Goal: Transaction & Acquisition: Purchase product/service

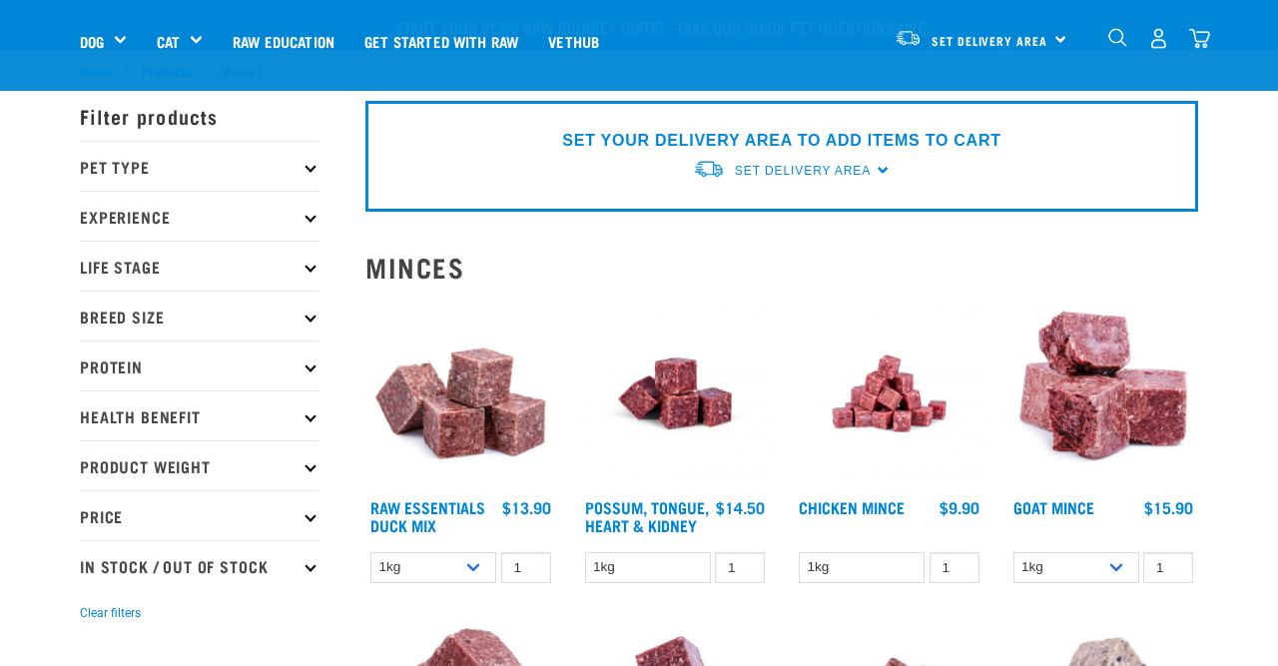
scroll to position [224, 0]
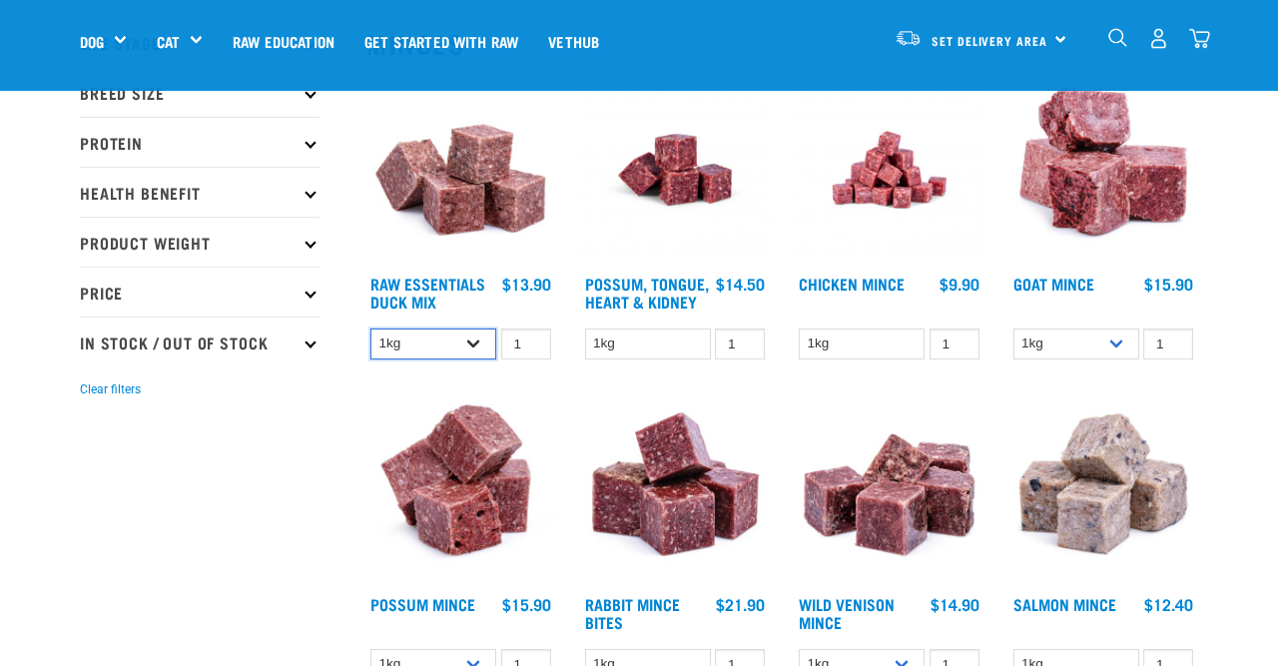
click at [370, 328] on select "1kg 3kg" at bounding box center [433, 343] width 126 height 31
select select "442098"
click option "3kg" at bounding box center [0, 0] width 0 height 0
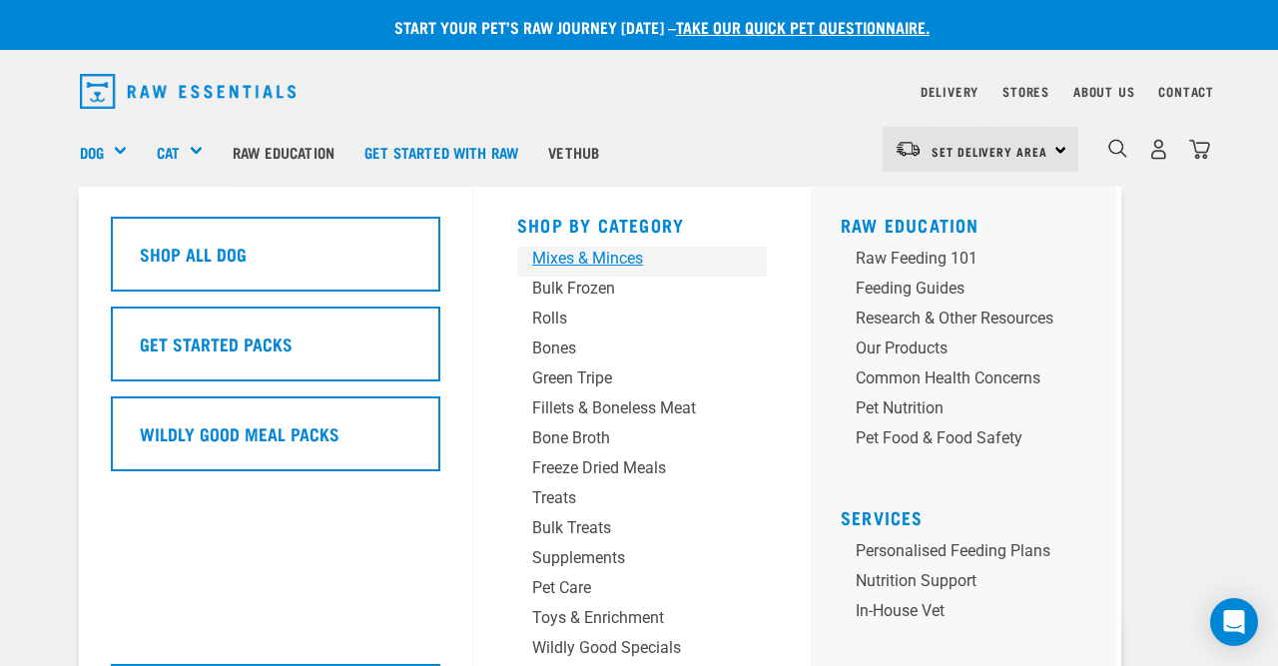
click at [596, 265] on div "Mixes & Minces" at bounding box center [625, 259] width 187 height 24
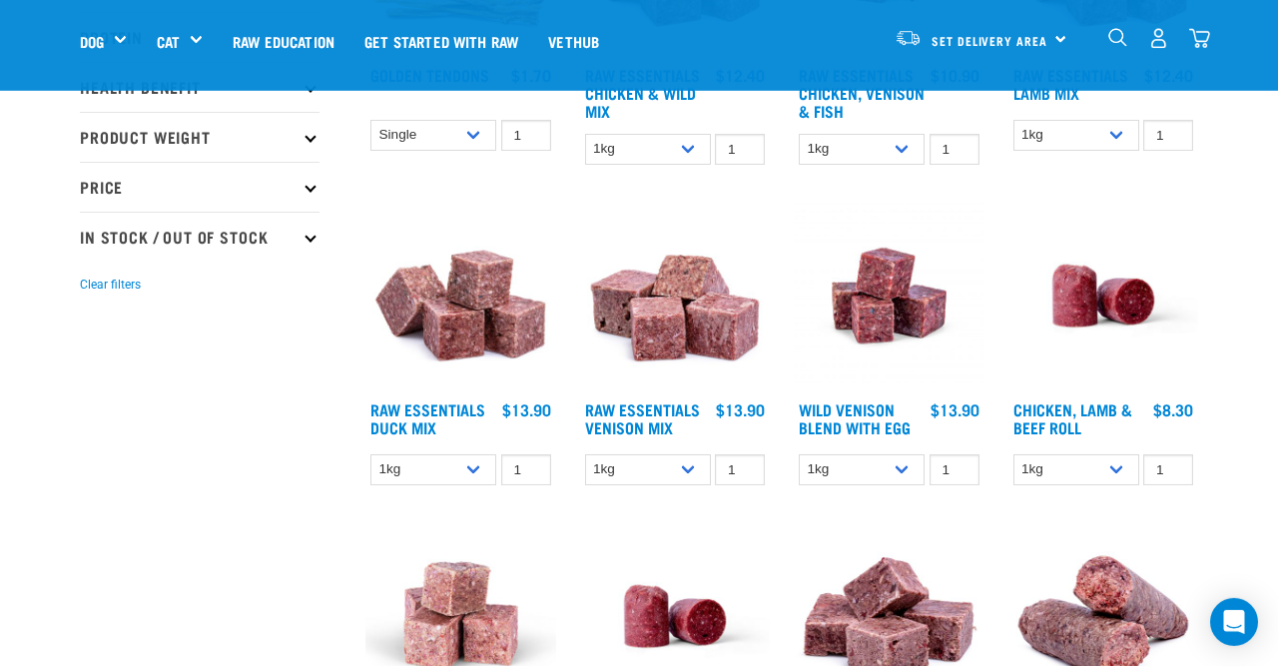
scroll to position [434, 0]
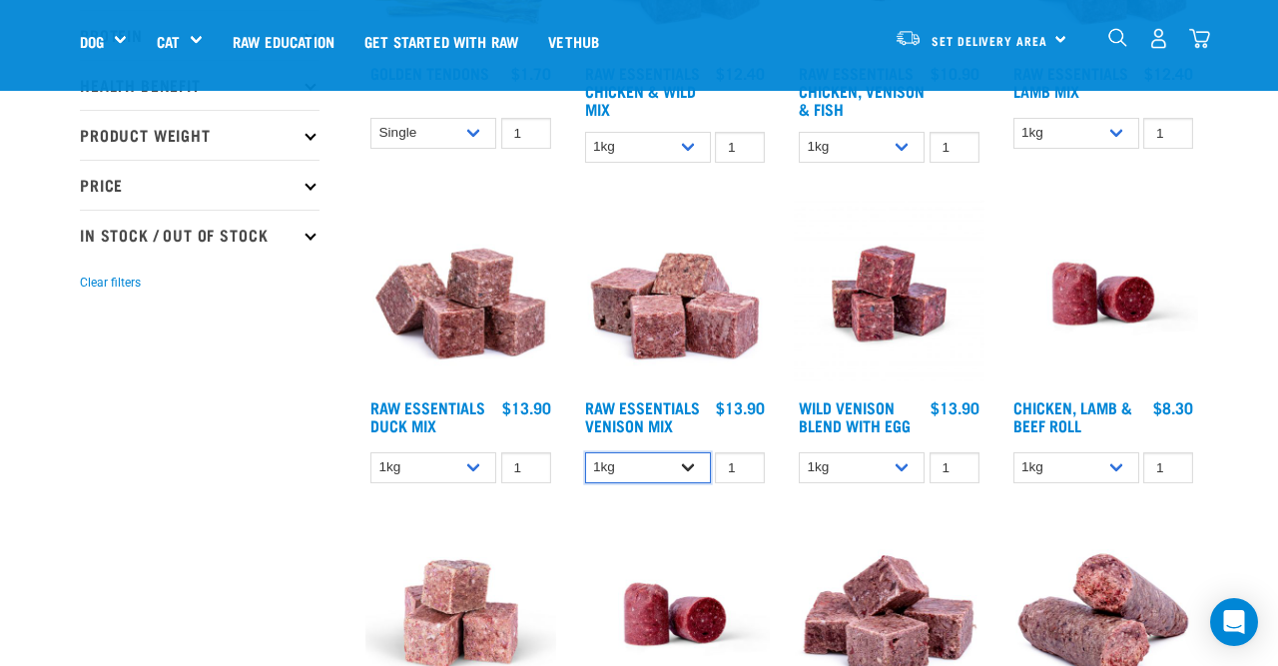
click at [585, 452] on select "1kg 3kg" at bounding box center [648, 467] width 126 height 31
select select "712"
click option "3kg" at bounding box center [0, 0] width 0 height 0
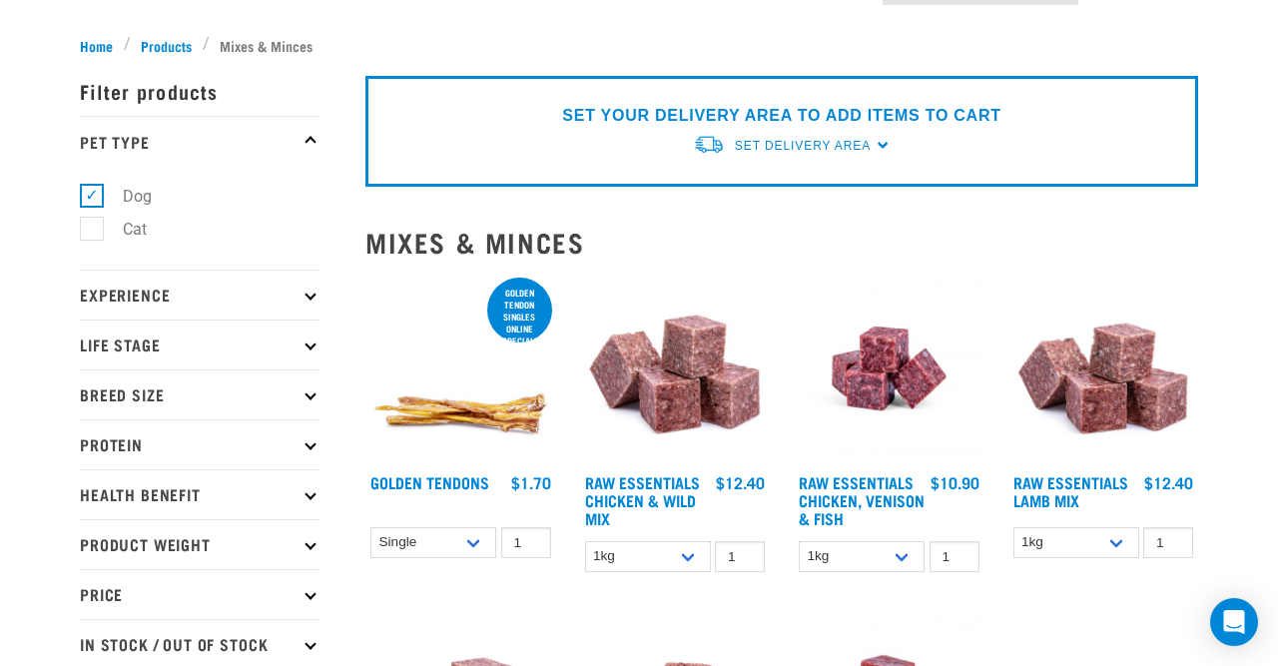
scroll to position [173, 0]
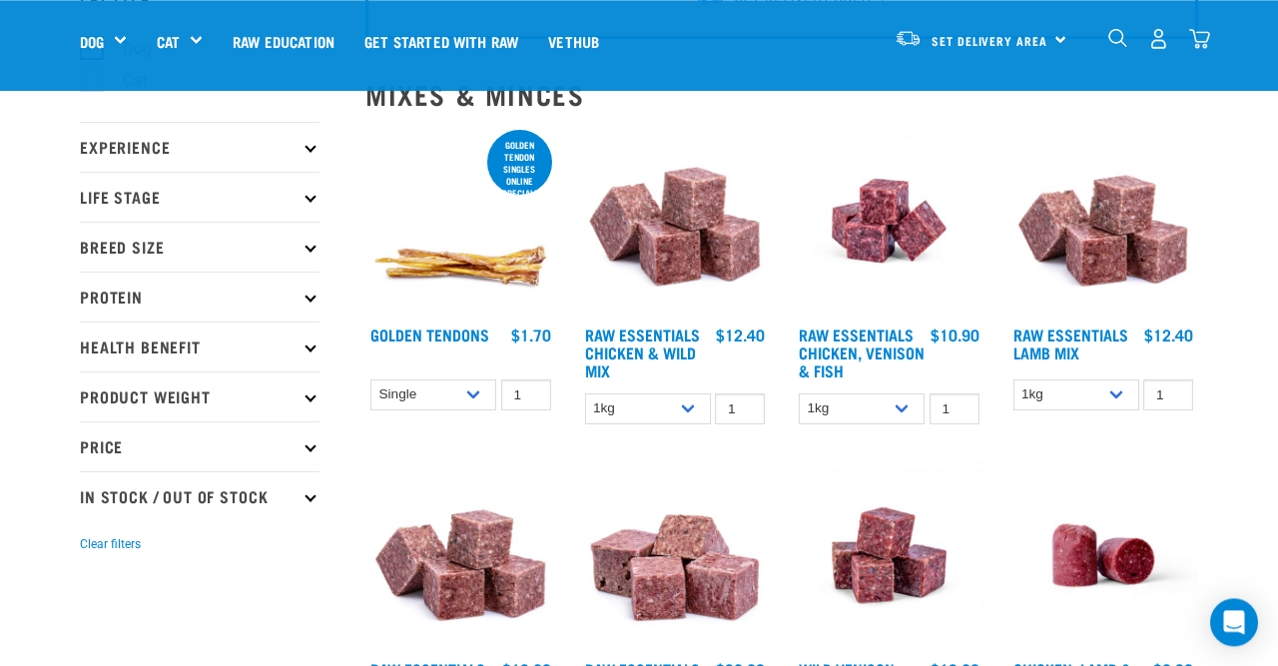
click at [287, 301] on p "Protein" at bounding box center [200, 297] width 240 height 50
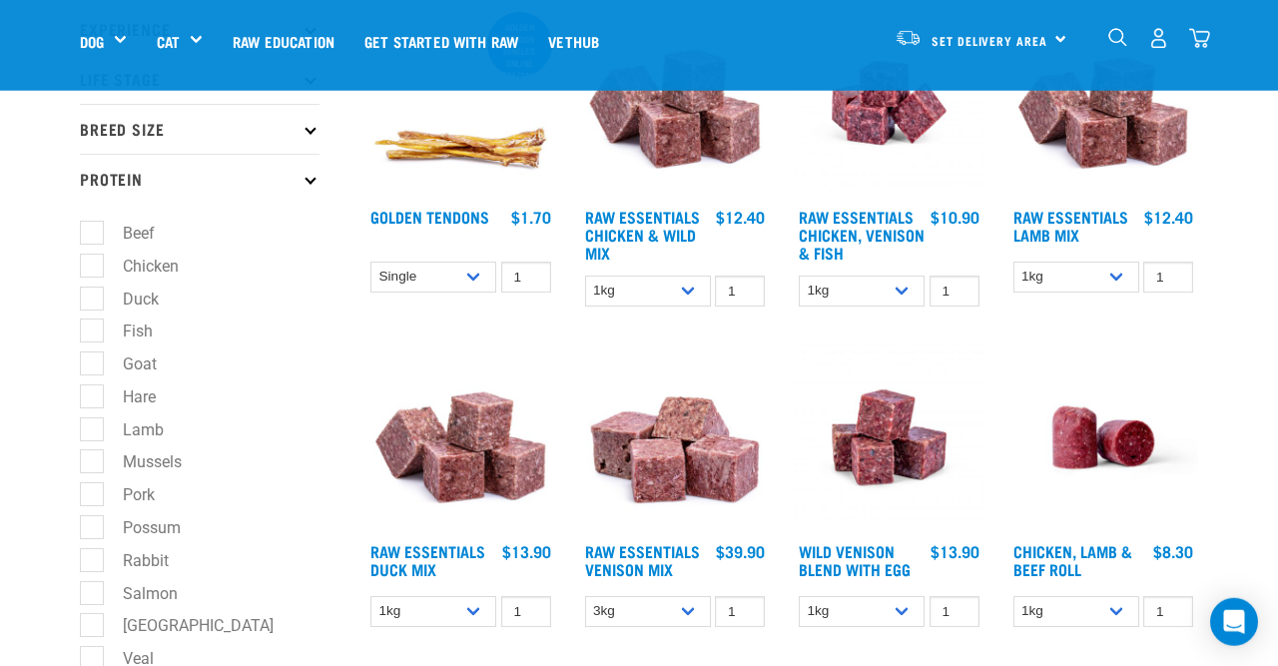
scroll to position [291, 0]
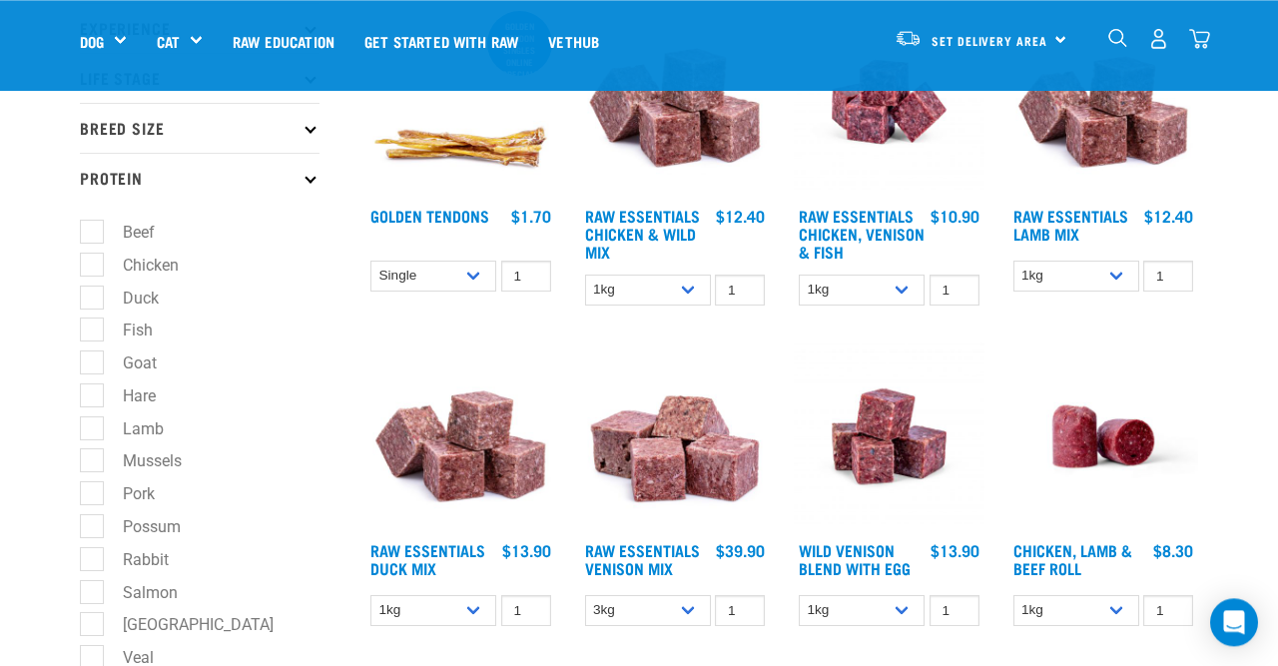
click at [100, 363] on label "Goat" at bounding box center [128, 362] width 74 height 25
click at [93, 363] on input "Goat" at bounding box center [86, 359] width 13 height 13
checkbox input "true"
click at [95, 405] on label "Hare" at bounding box center [127, 395] width 73 height 25
click at [93, 398] on input "Hare" at bounding box center [86, 391] width 13 height 13
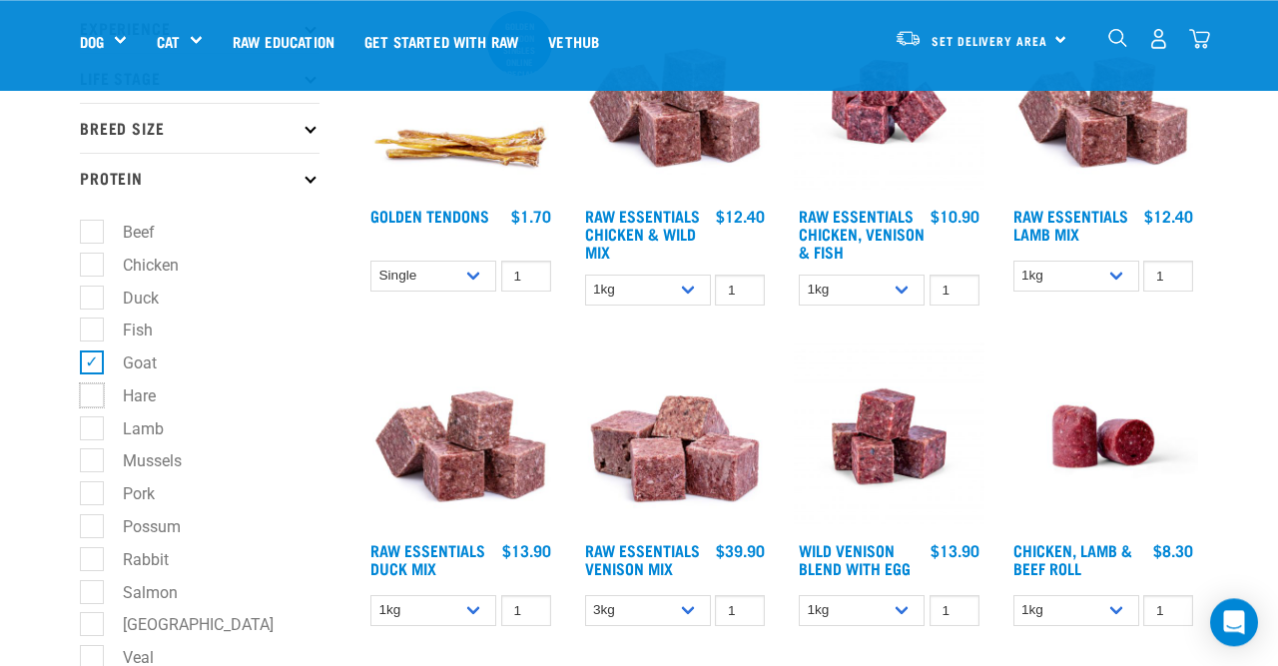
checkbox input "true"
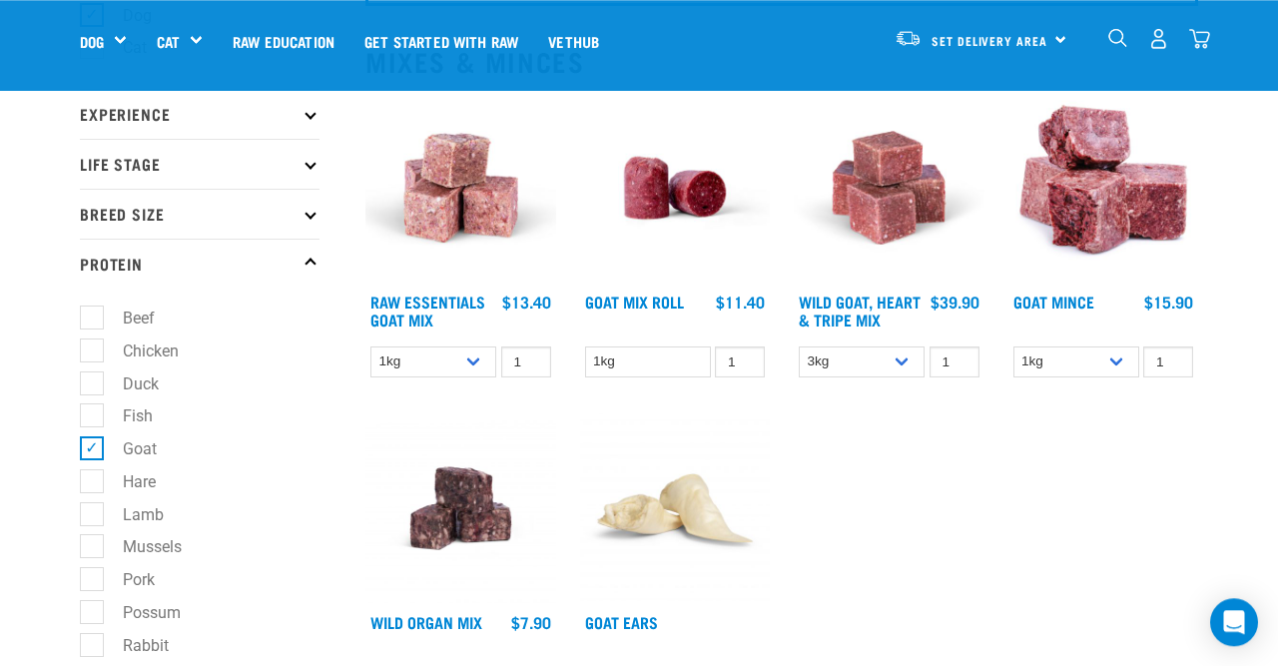
scroll to position [209, 0]
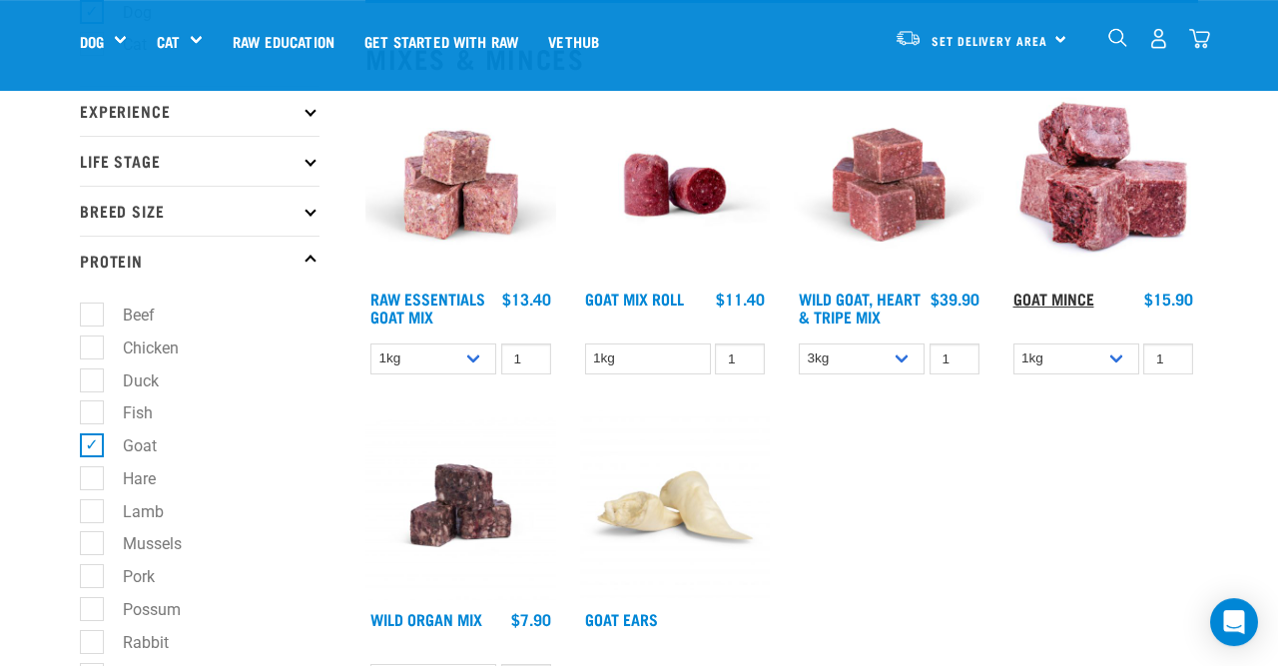
click at [1056, 294] on link "Goat Mince" at bounding box center [1053, 297] width 81 height 9
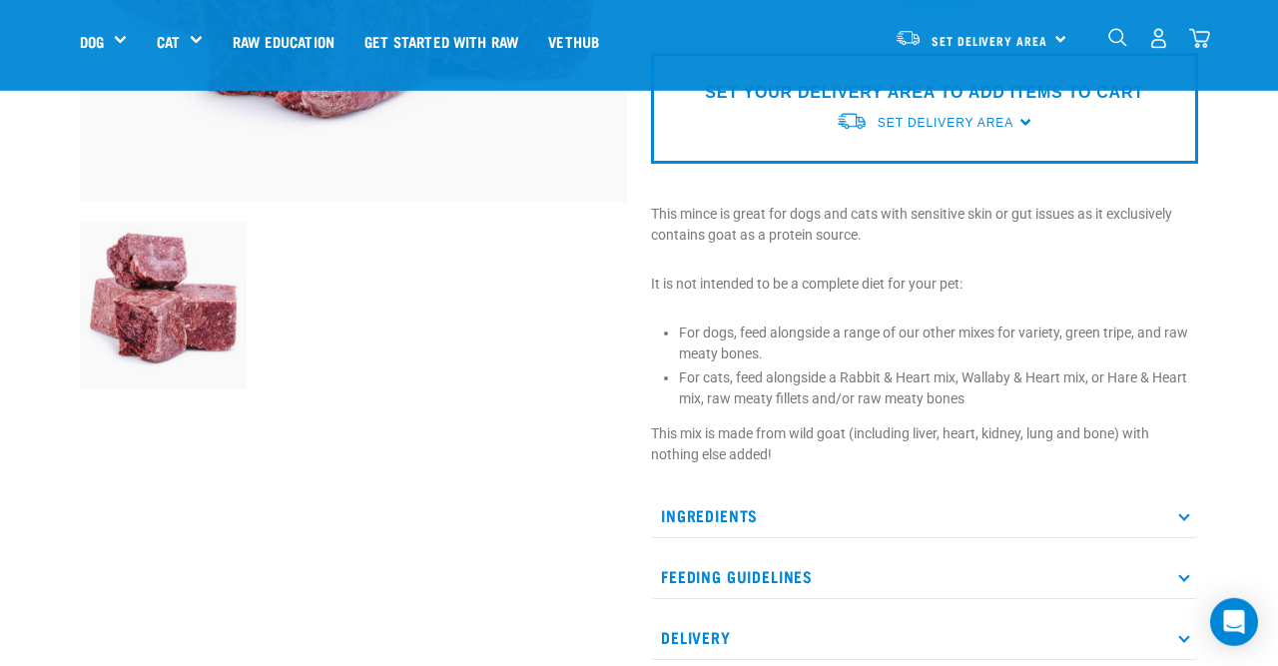
scroll to position [507, 0]
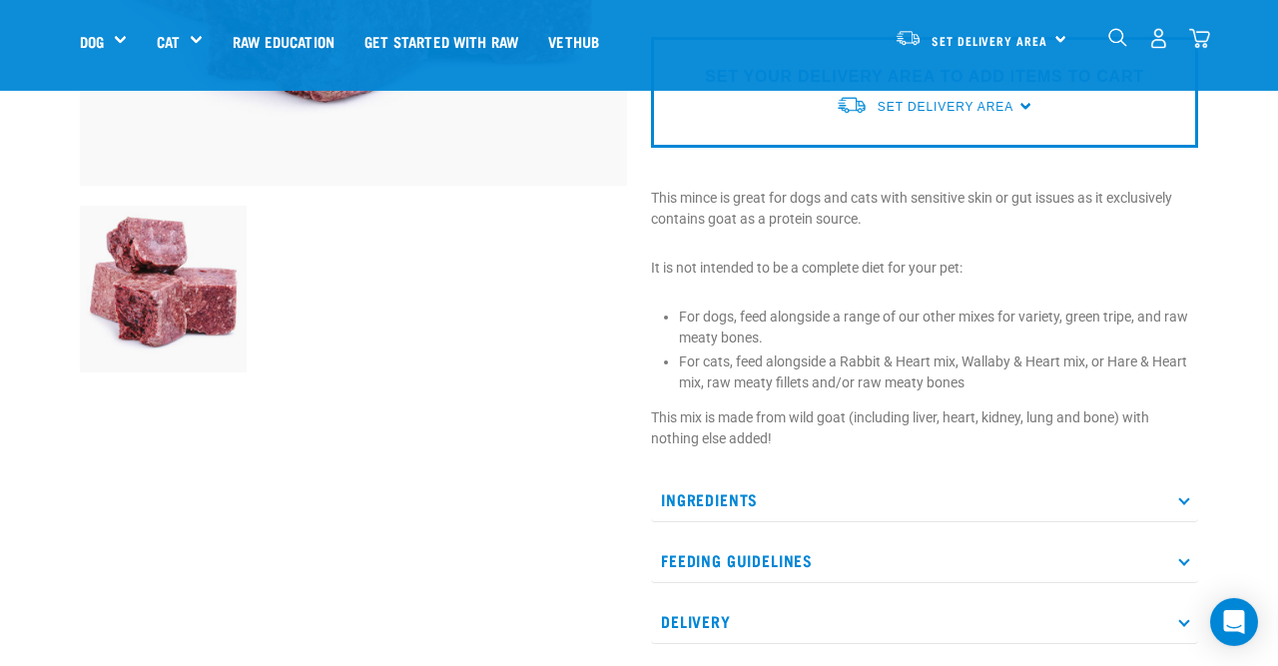
click at [698, 498] on p "Ingredients" at bounding box center [924, 499] width 547 height 45
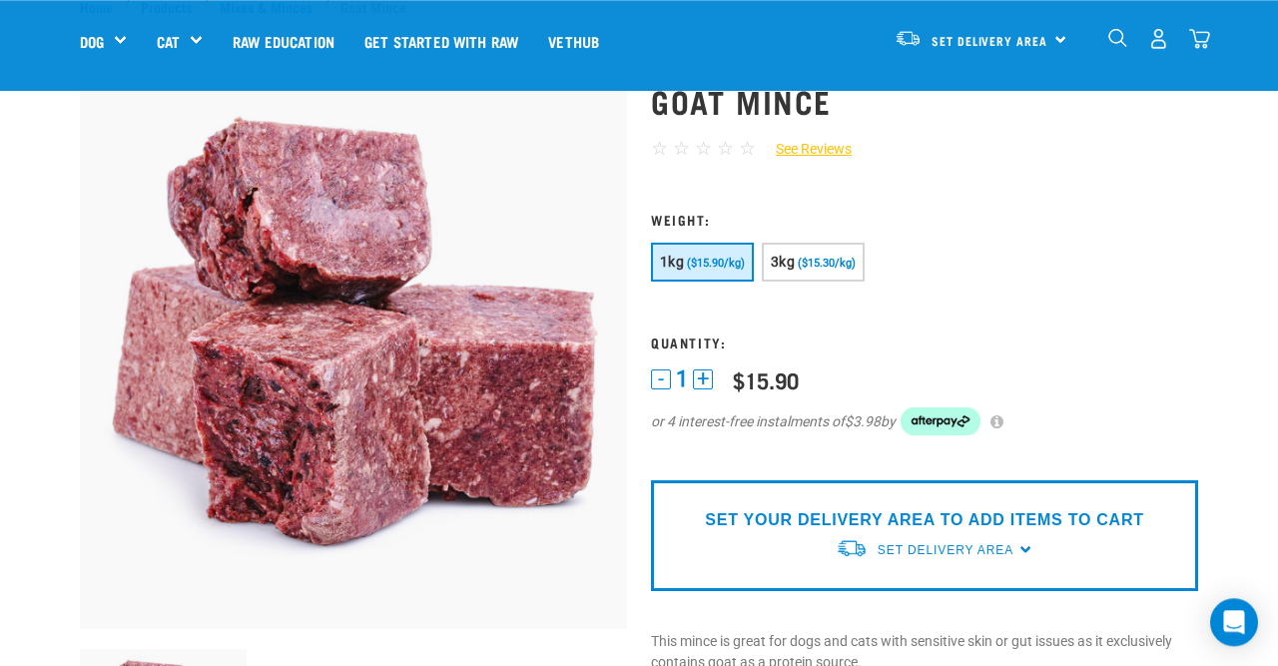
scroll to position [0, 0]
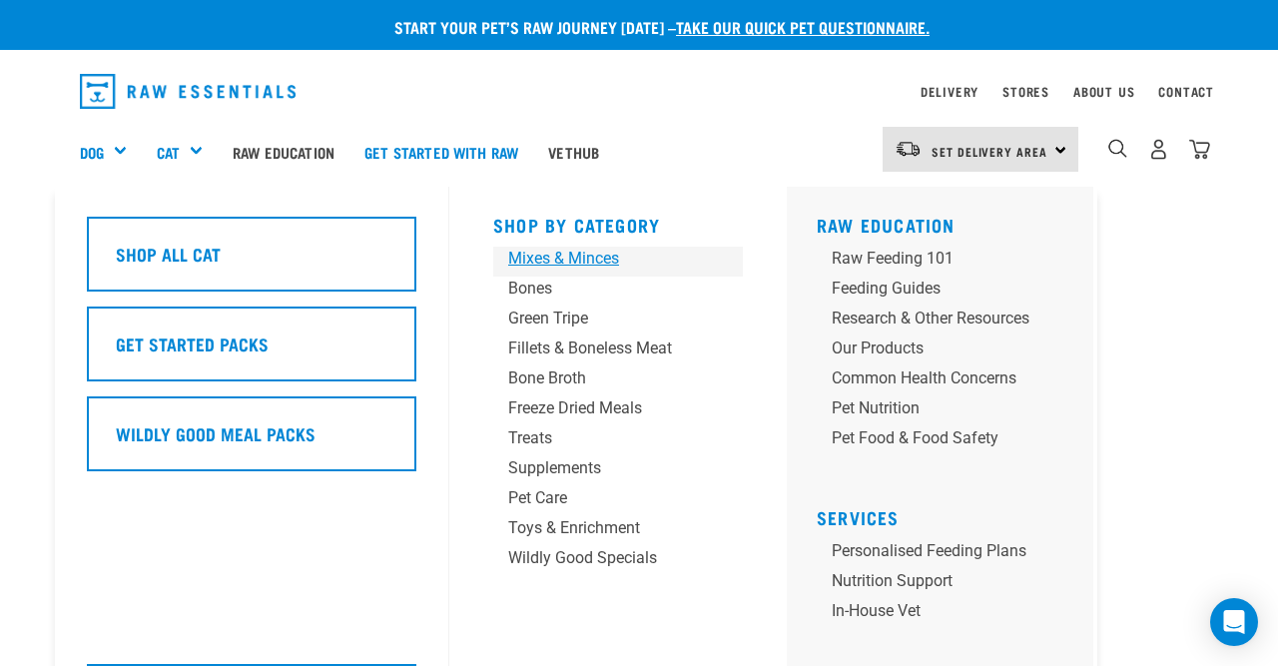
click at [526, 259] on div "Mixes & Minces" at bounding box center [601, 259] width 187 height 24
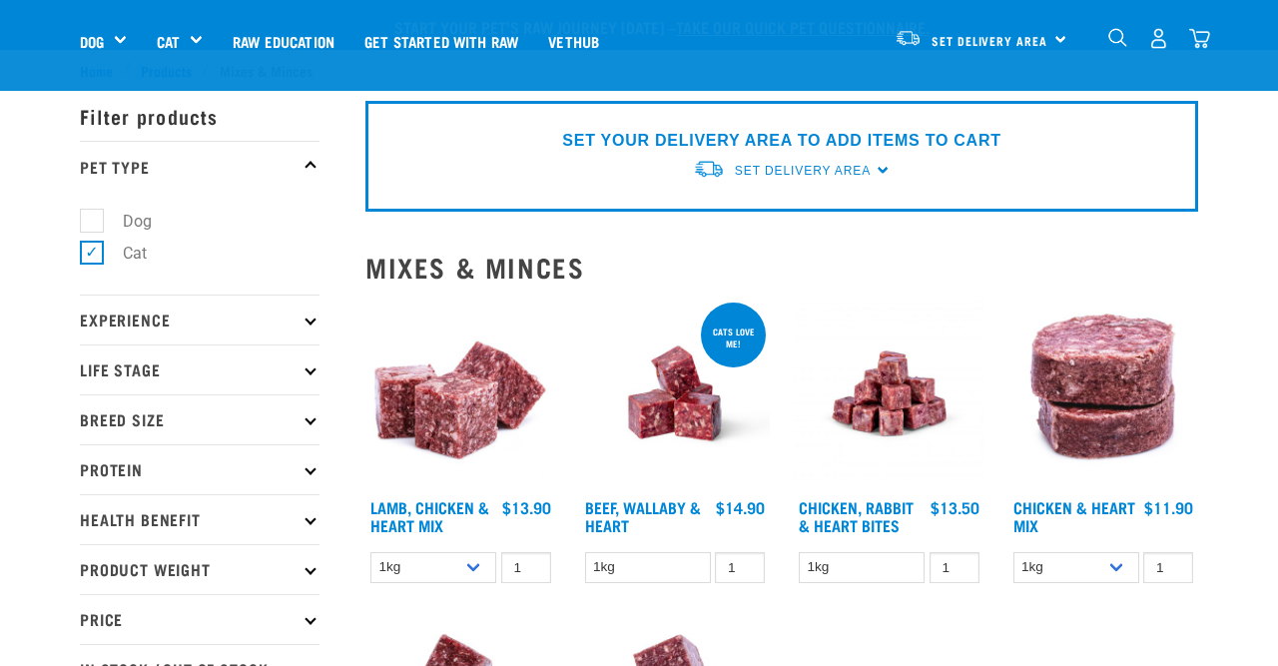
scroll to position [180, 0]
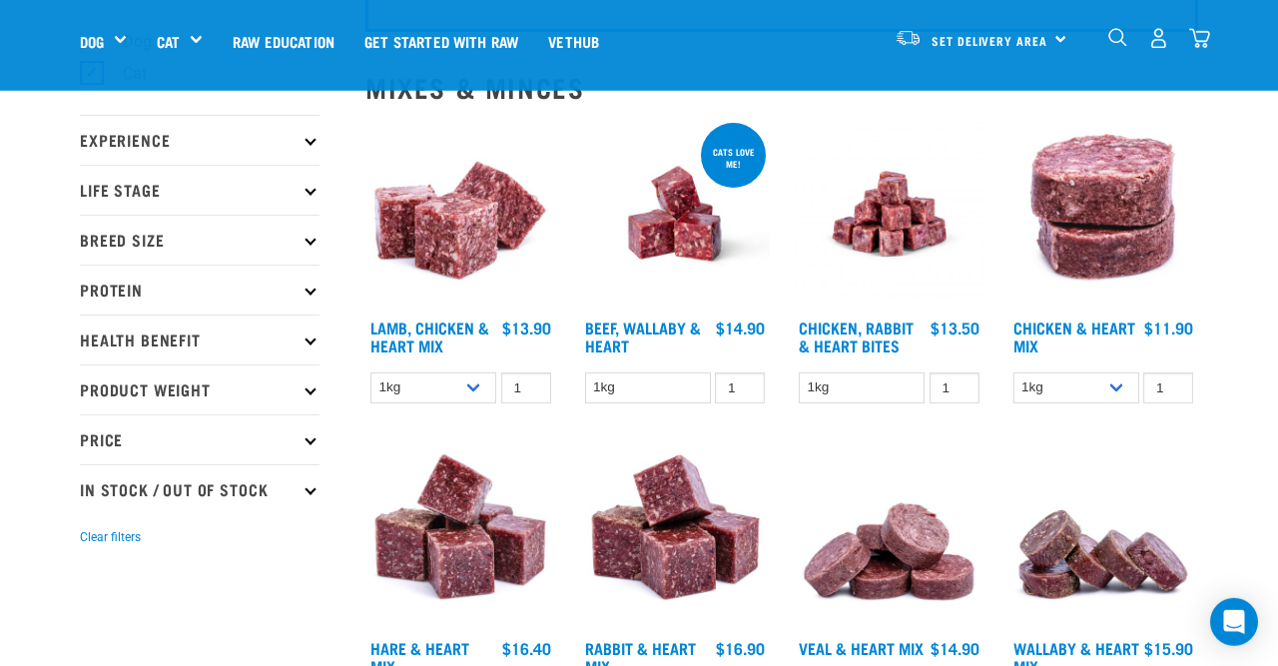
click at [246, 446] on p "Price" at bounding box center [200, 439] width 240 height 50
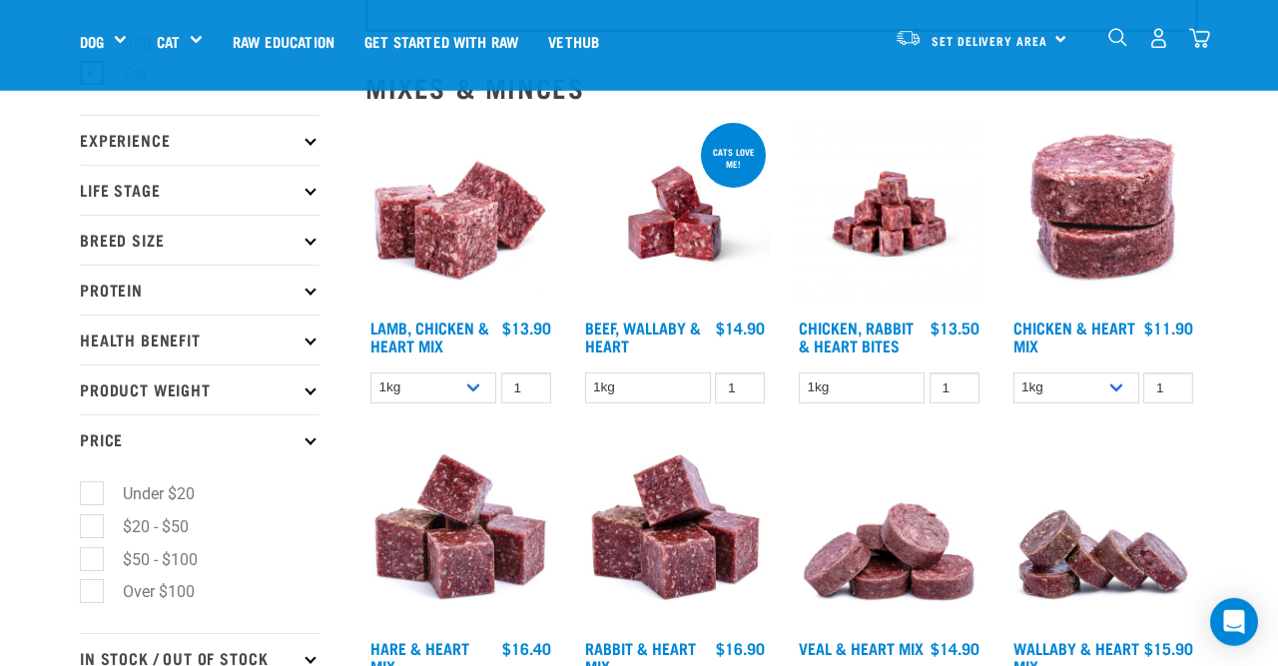
click at [246, 446] on p "Price" at bounding box center [200, 439] width 240 height 50
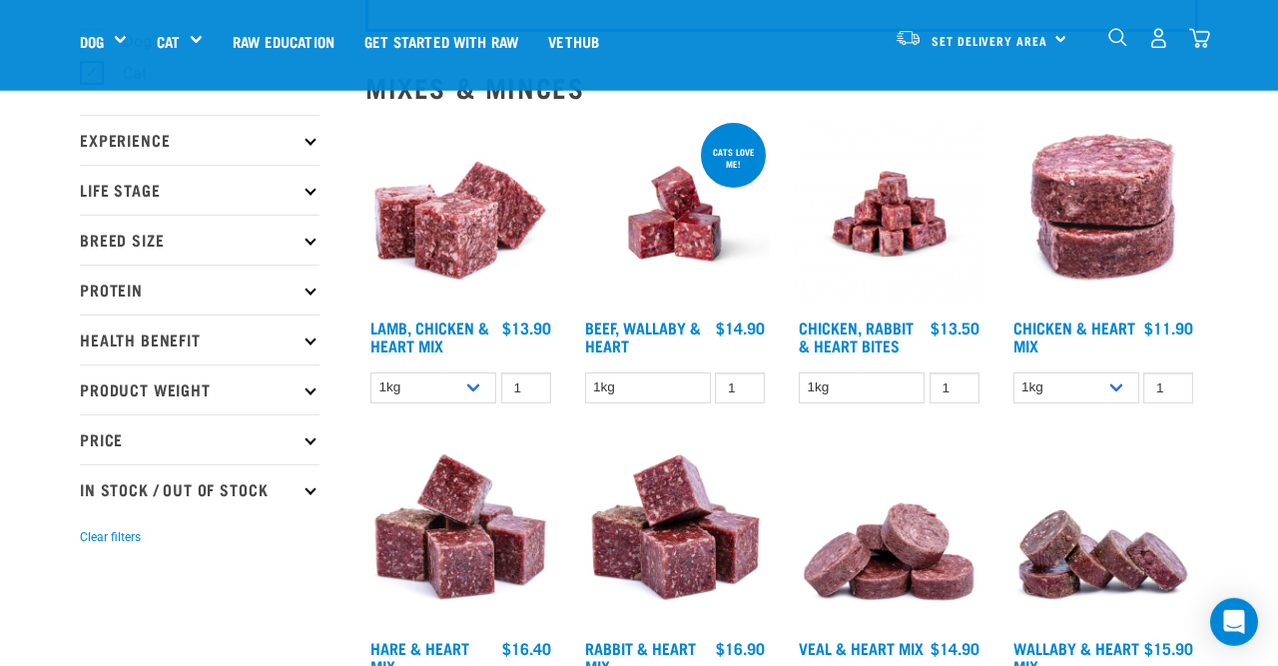
click at [232, 276] on p "Protein" at bounding box center [200, 290] width 240 height 50
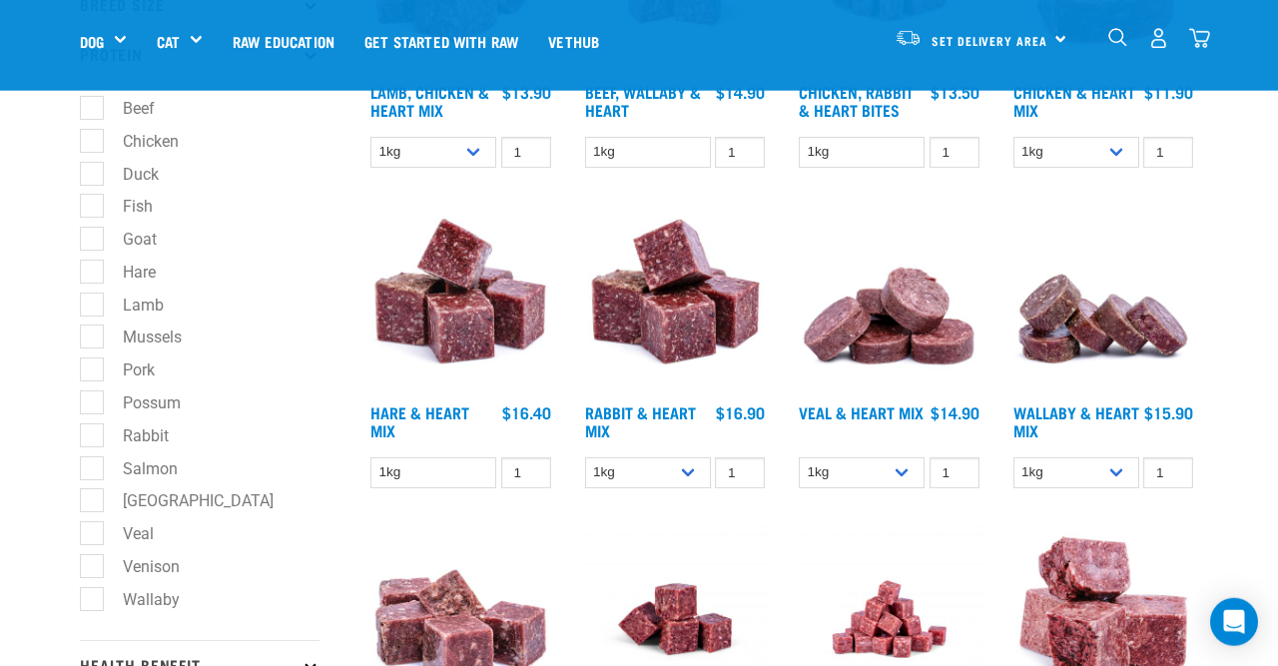
scroll to position [427, 0]
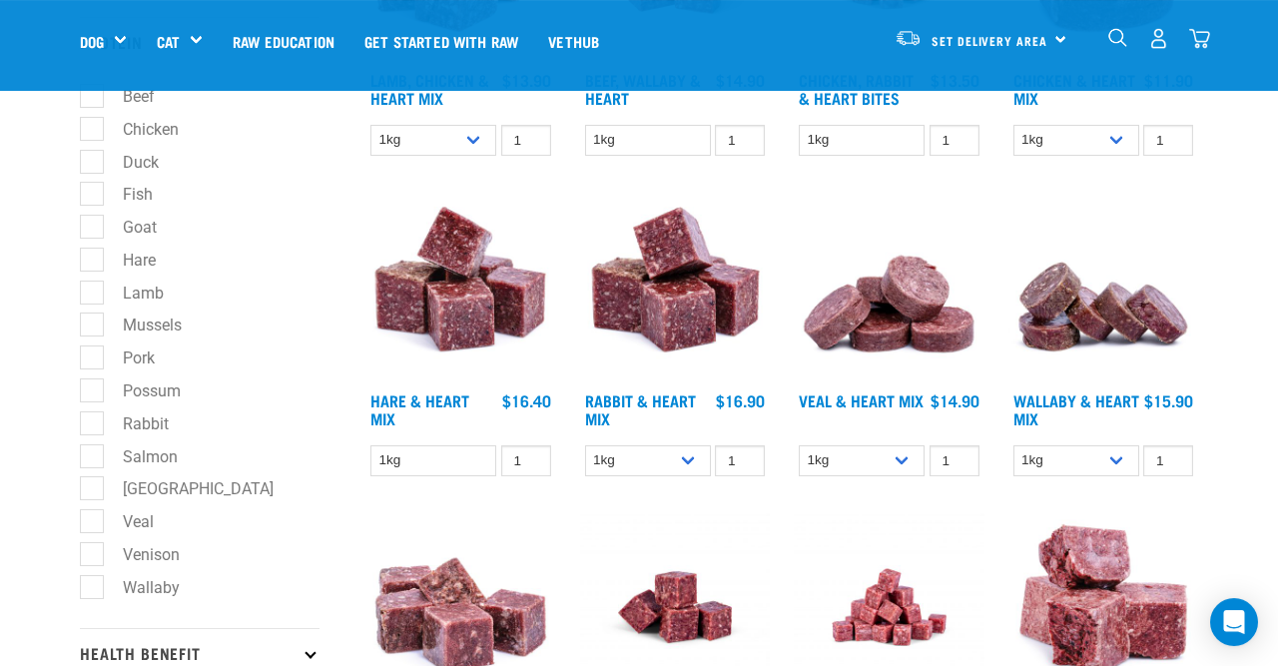
click at [103, 598] on label "Wallaby" at bounding box center [139, 587] width 97 height 25
click at [93, 590] on input "Wallaby" at bounding box center [86, 583] width 13 height 13
checkbox input "true"
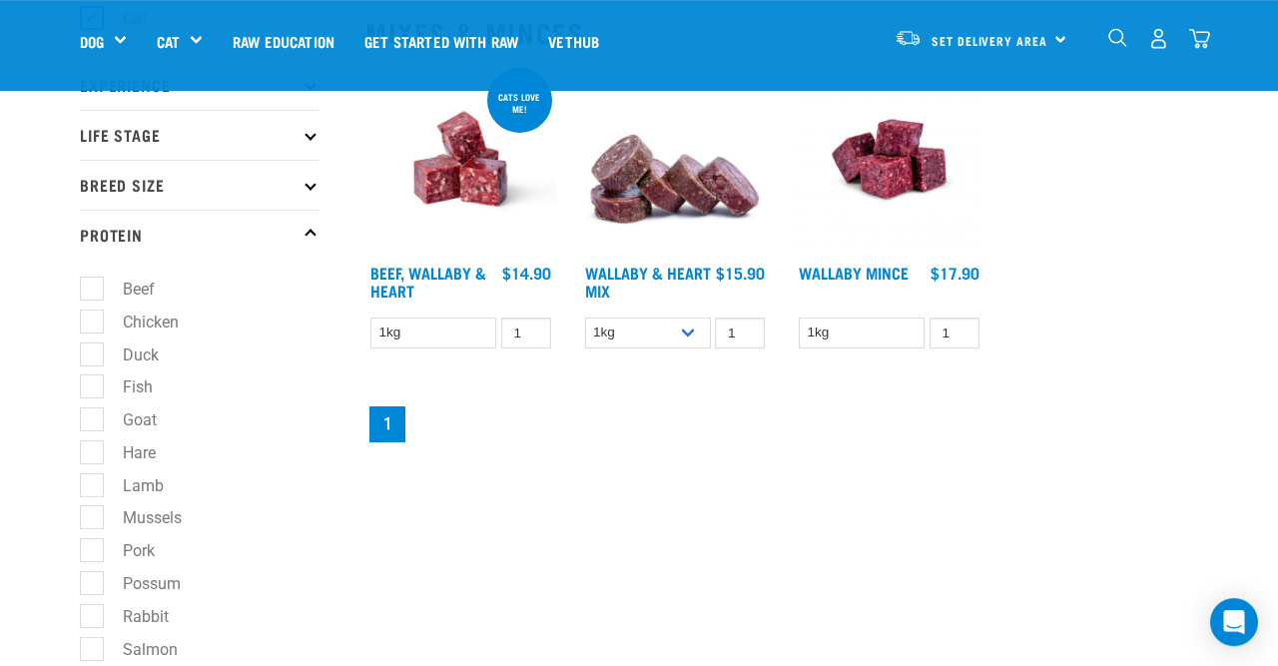
scroll to position [240, 0]
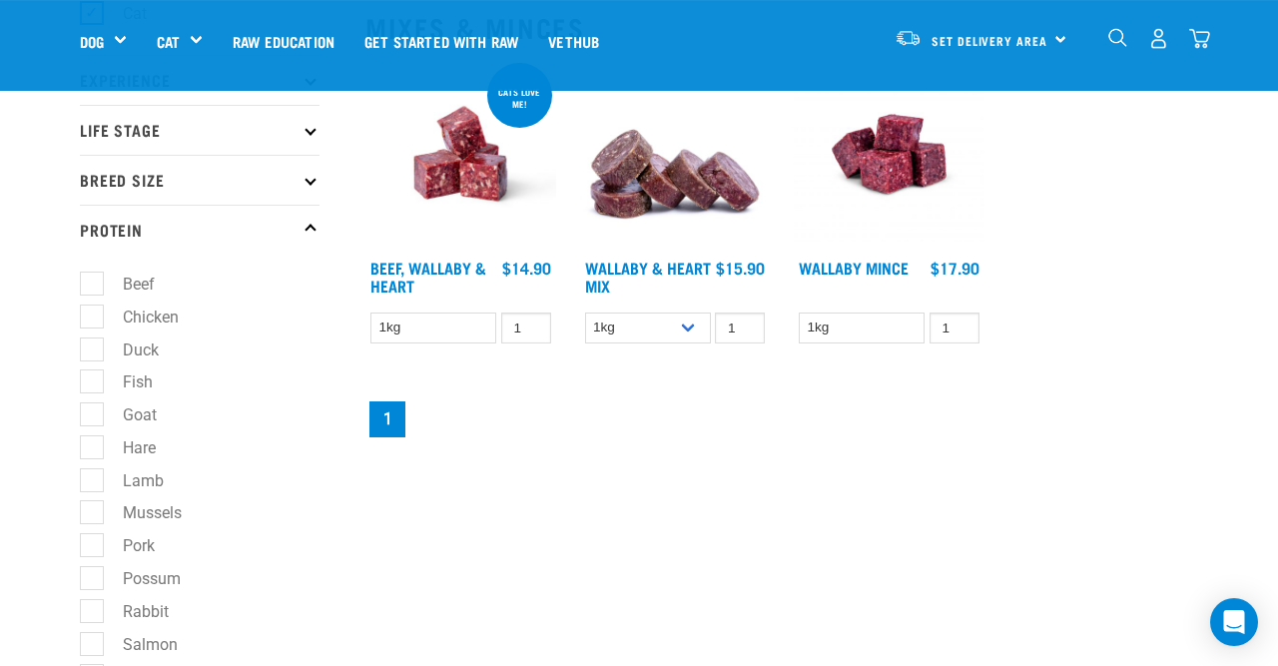
click at [93, 447] on label "Hare" at bounding box center [127, 447] width 73 height 25
click at [93, 447] on input "Hare" at bounding box center [86, 443] width 13 height 13
checkbox input "true"
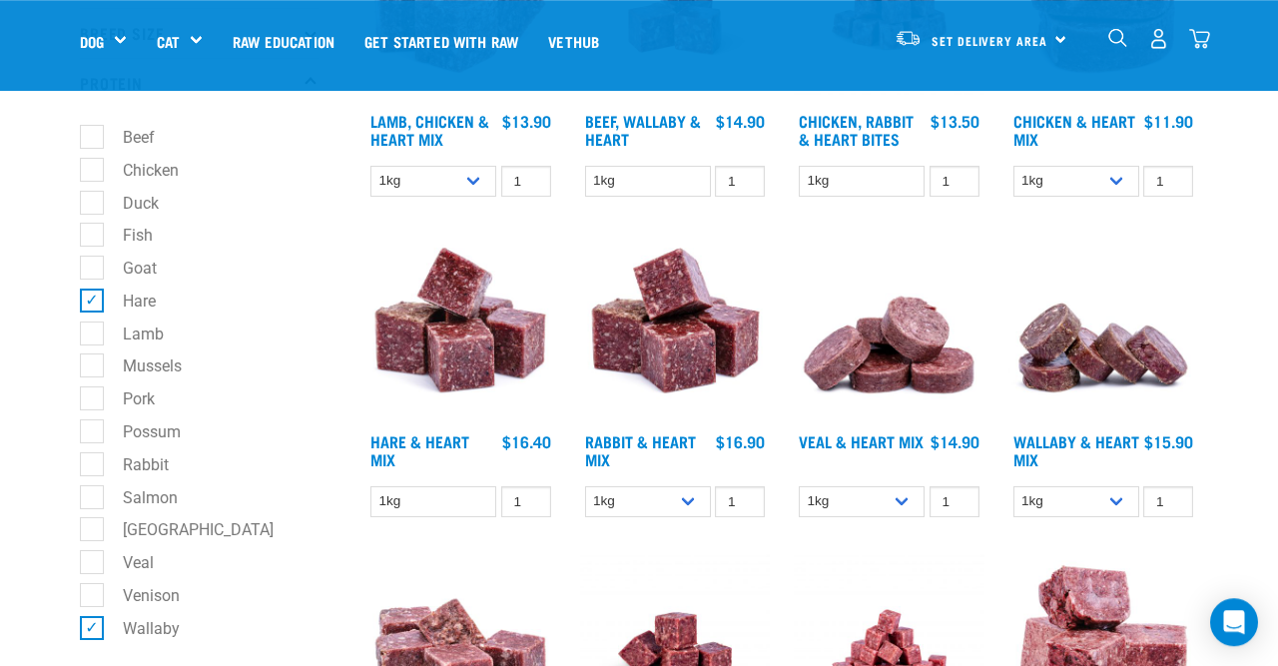
scroll to position [374, 0]
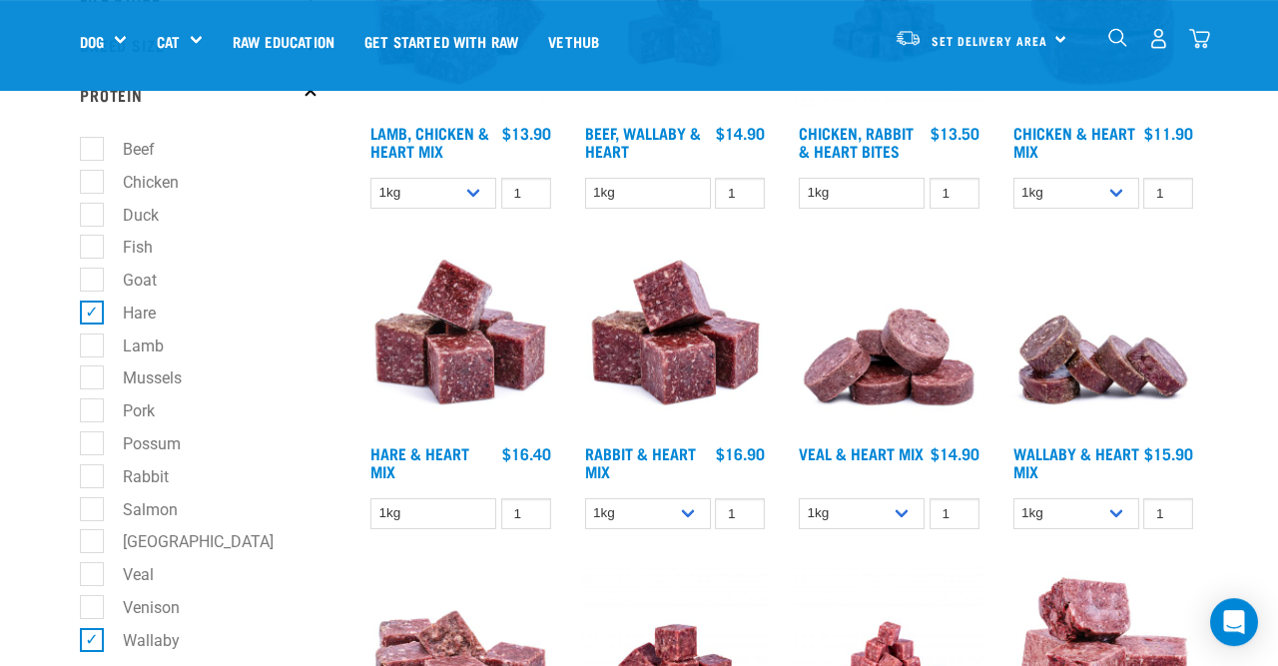
click at [95, 322] on label "Hare" at bounding box center [127, 312] width 73 height 25
click at [93, 315] on input "Hare" at bounding box center [86, 308] width 13 height 13
checkbox input "false"
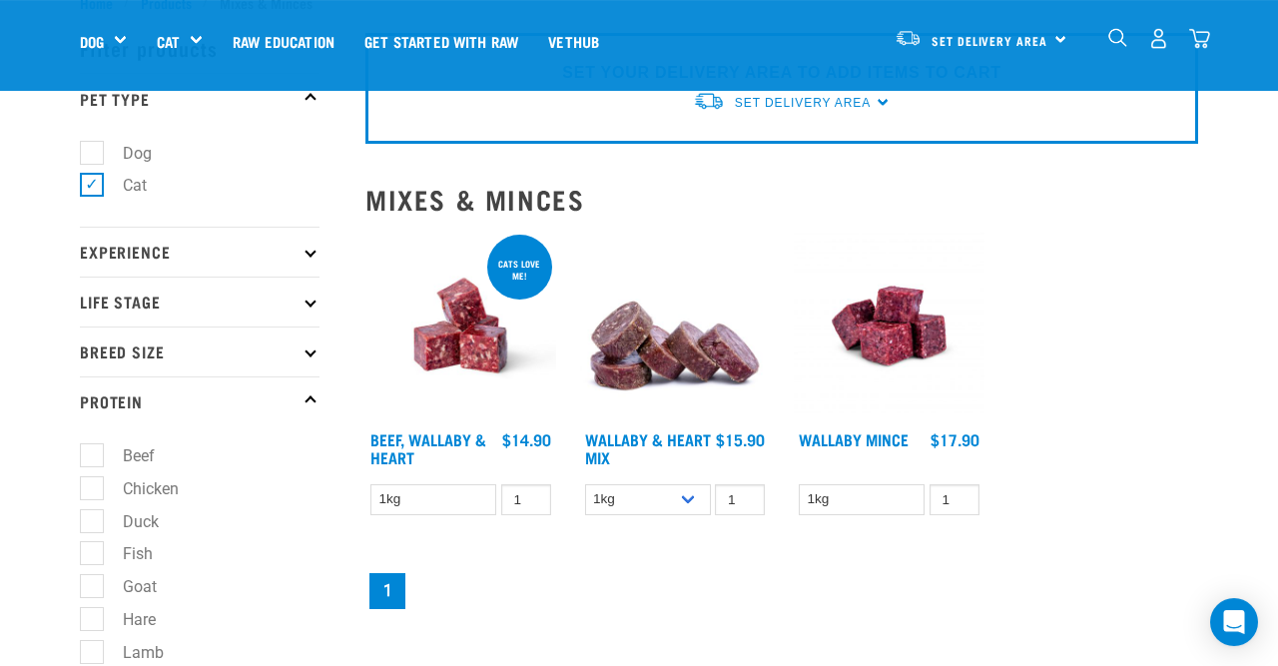
scroll to position [75, 0]
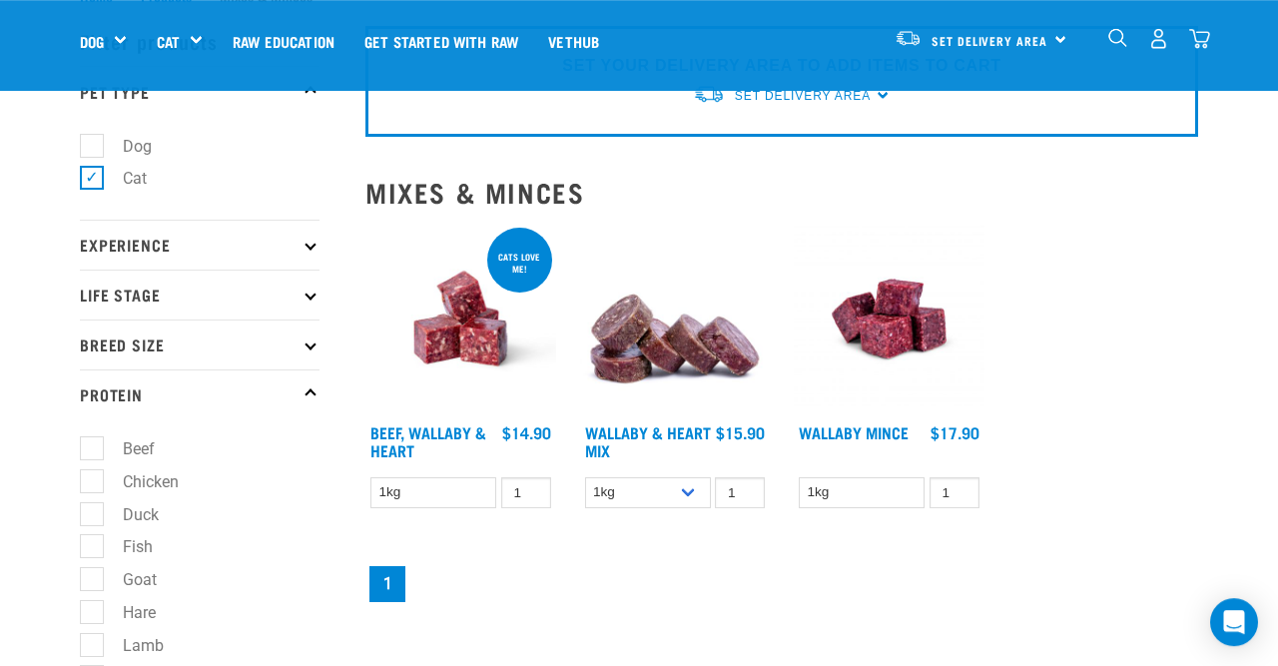
click at [97, 139] on label "Dog" at bounding box center [125, 146] width 69 height 25
click at [93, 139] on input "Dog" at bounding box center [86, 142] width 13 height 13
checkbox input "true"
click at [92, 183] on label "Cat" at bounding box center [123, 178] width 64 height 25
click at [92, 182] on input "Cat" at bounding box center [86, 175] width 13 height 13
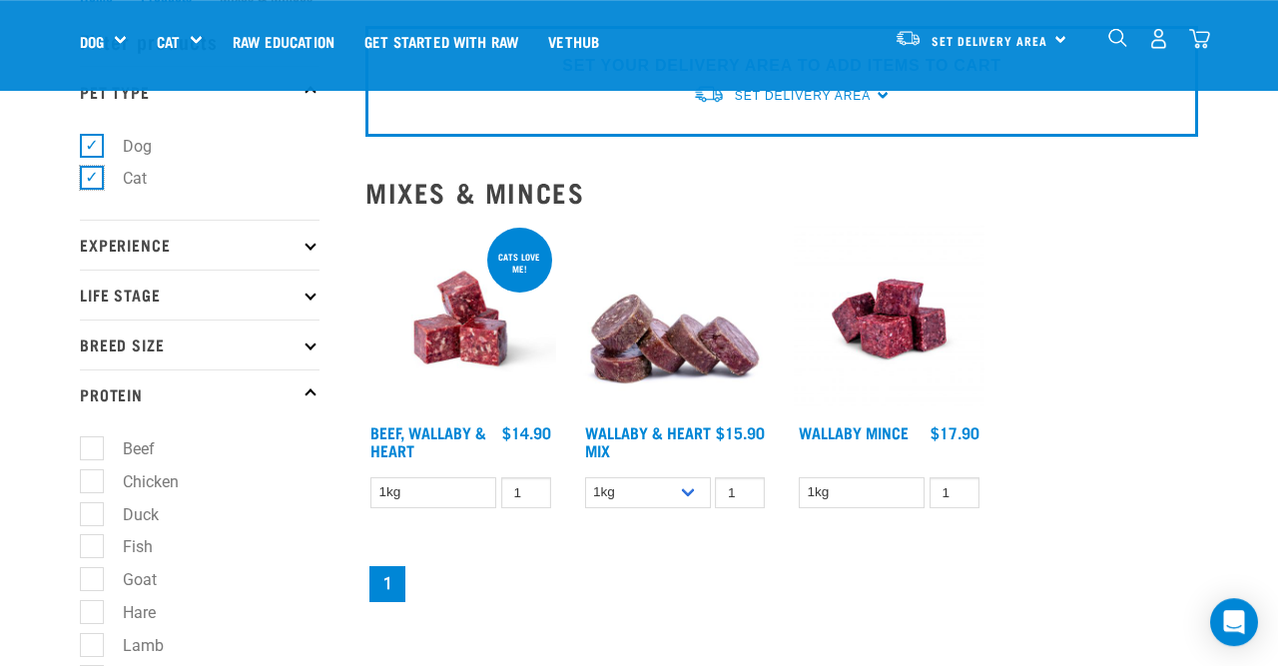
checkbox input "false"
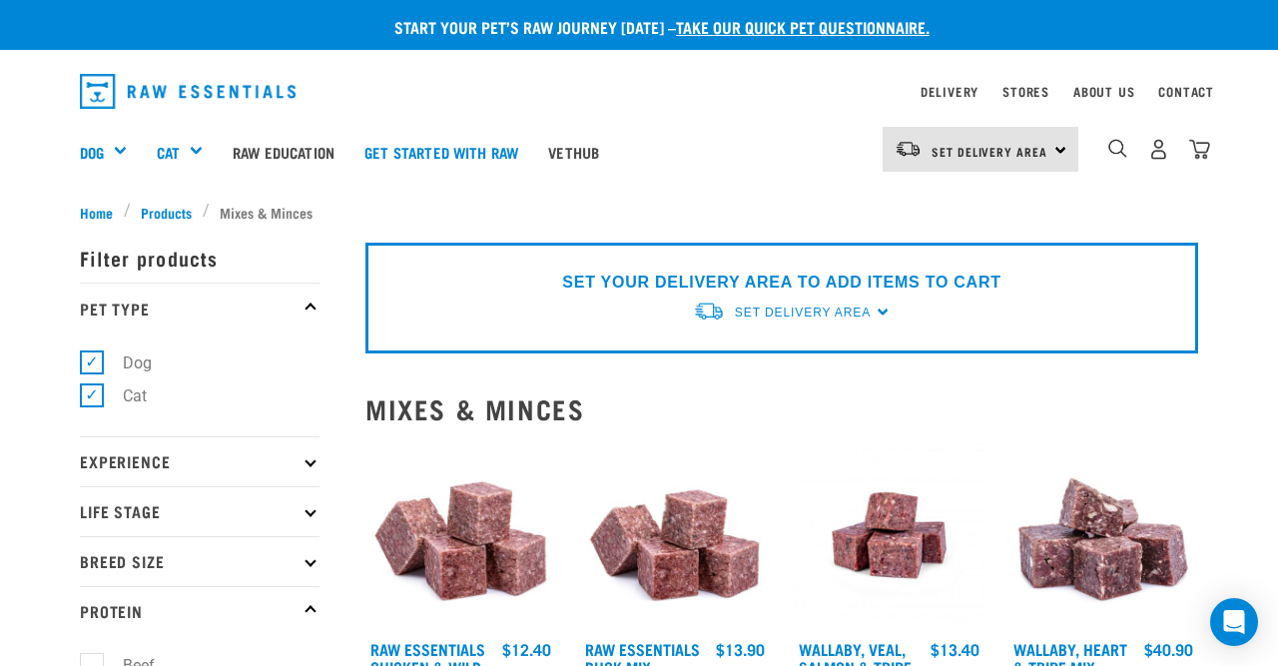
click at [91, 395] on label "Cat" at bounding box center [123, 395] width 64 height 25
click at [90, 395] on input "Cat" at bounding box center [86, 391] width 13 height 13
checkbox input "false"
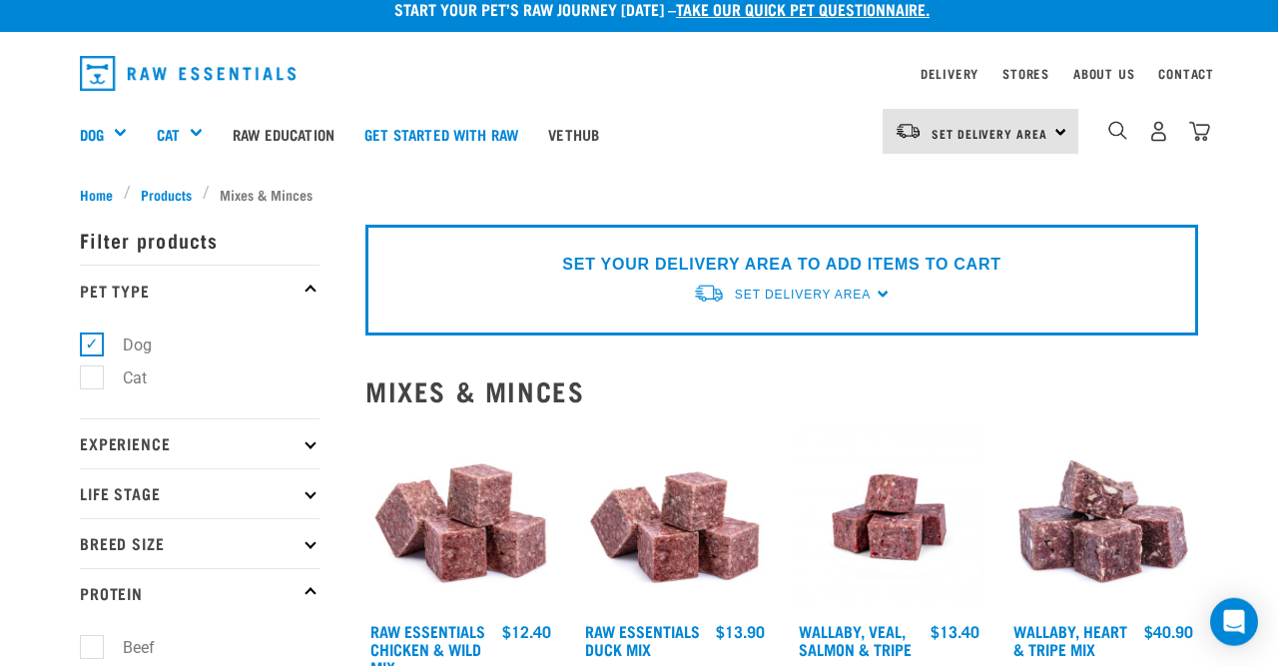
scroll to position [31, 0]
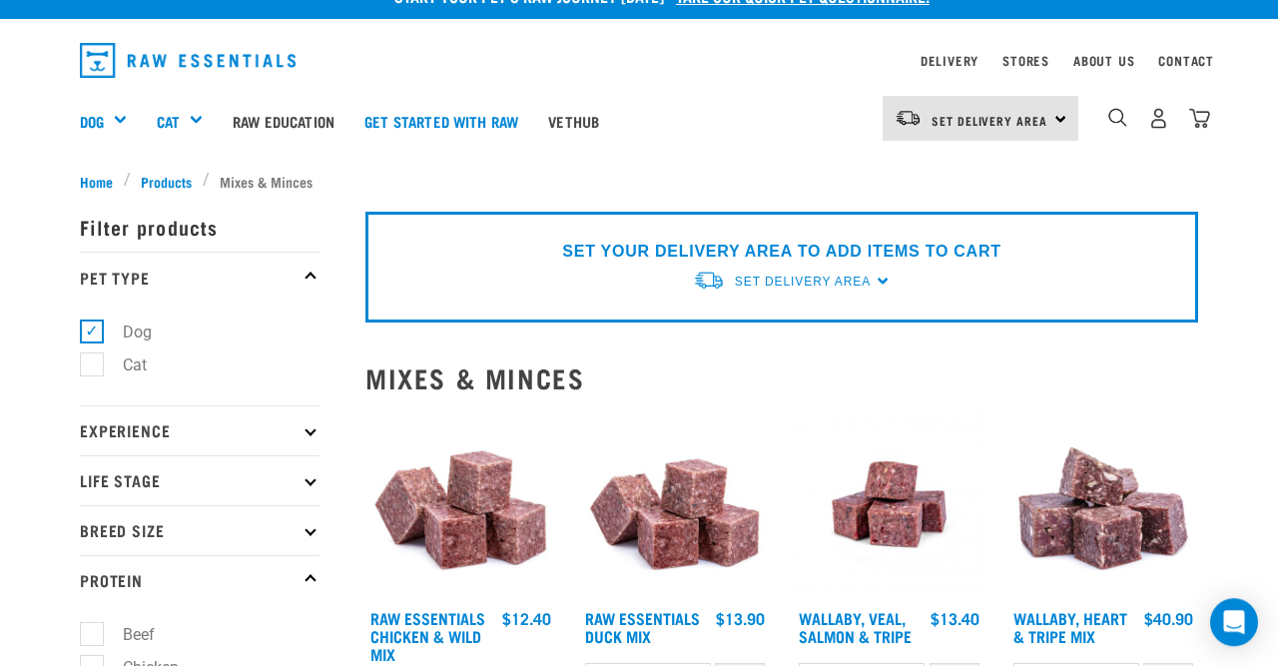
click at [119, 433] on p "Experience" at bounding box center [200, 430] width 240 height 50
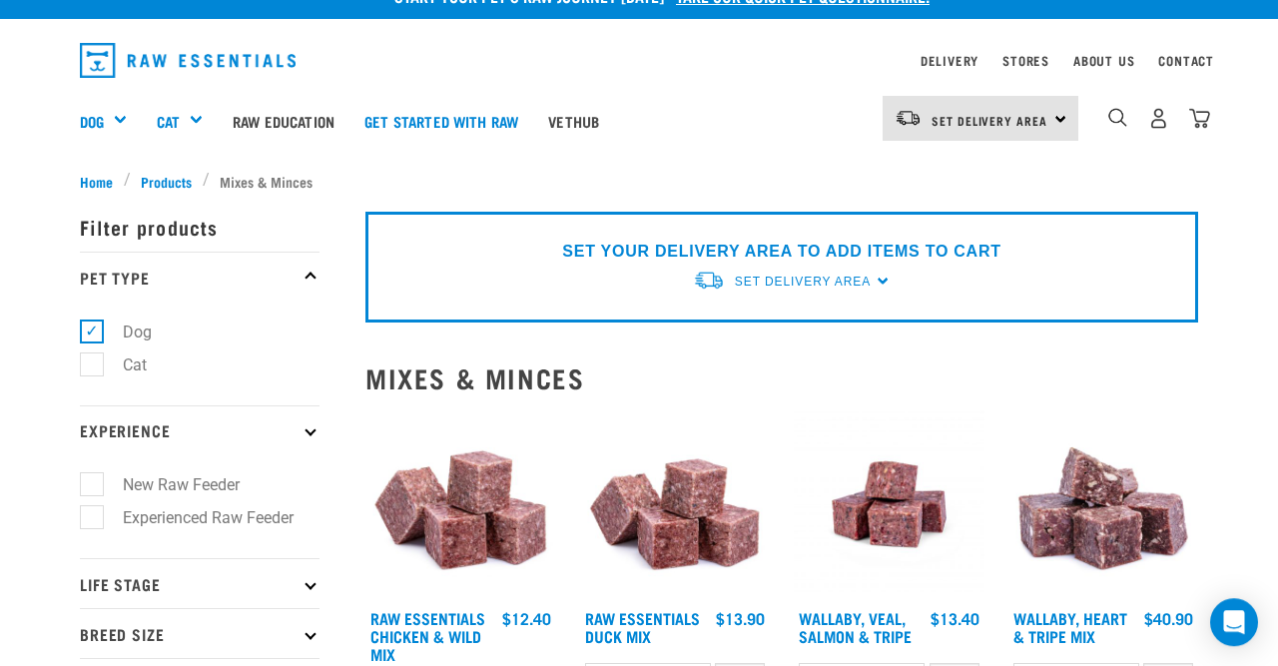
click at [119, 433] on p "Experience" at bounding box center [200, 430] width 240 height 50
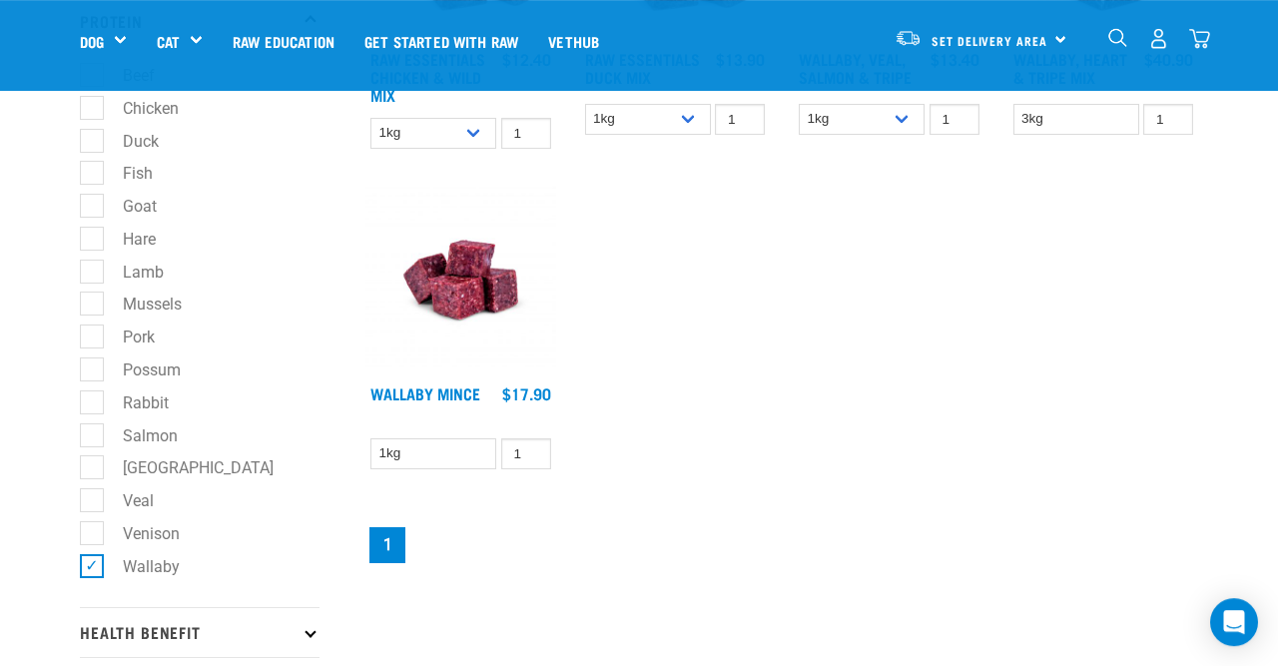
scroll to position [477, 0]
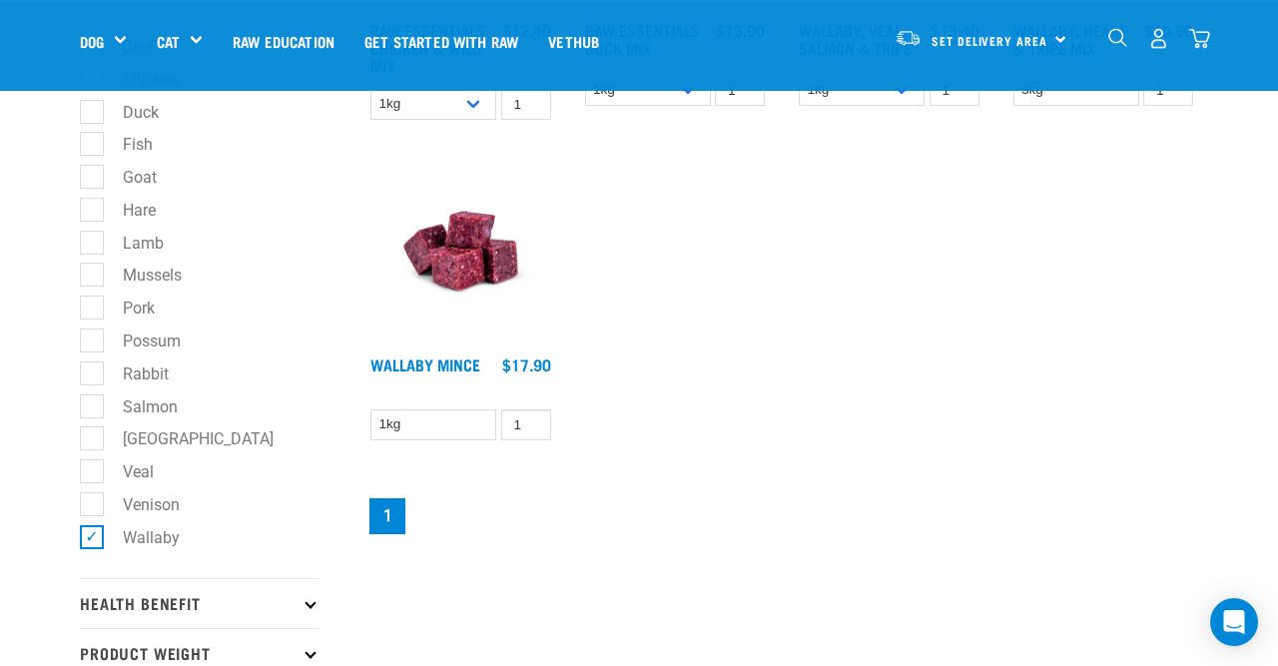
click at [102, 548] on label "Wallaby" at bounding box center [139, 537] width 97 height 25
click at [93, 540] on input "Wallaby" at bounding box center [86, 533] width 13 height 13
checkbox input "false"
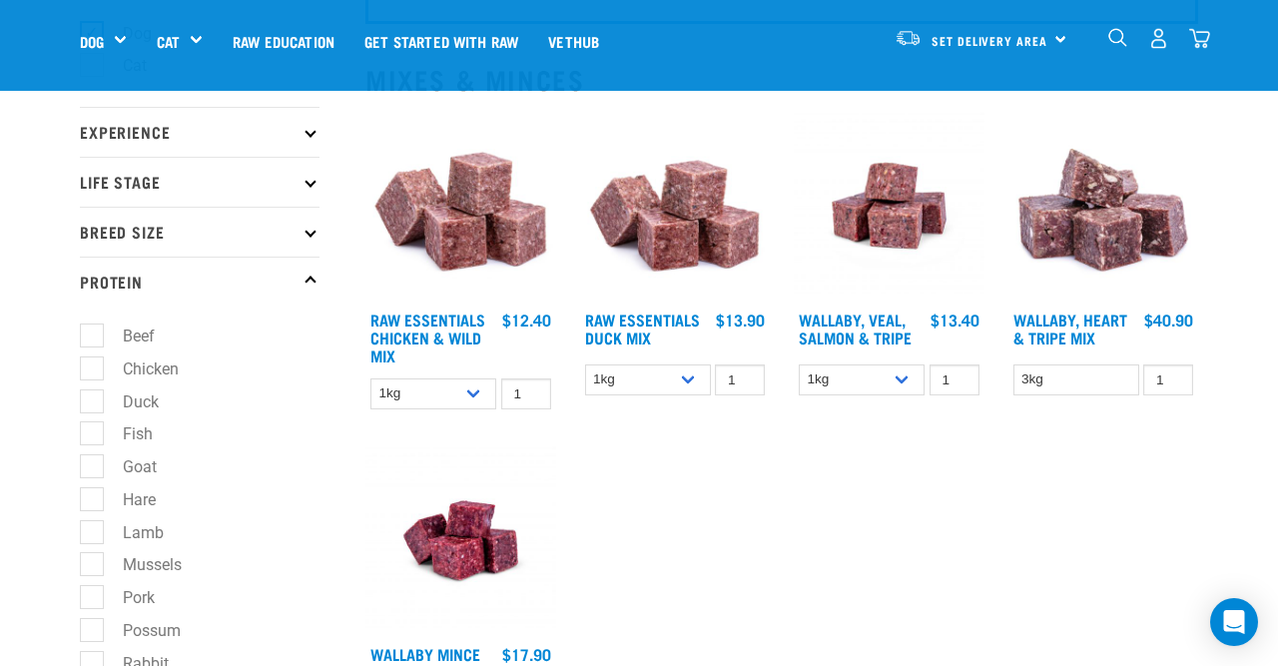
scroll to position [187, 0]
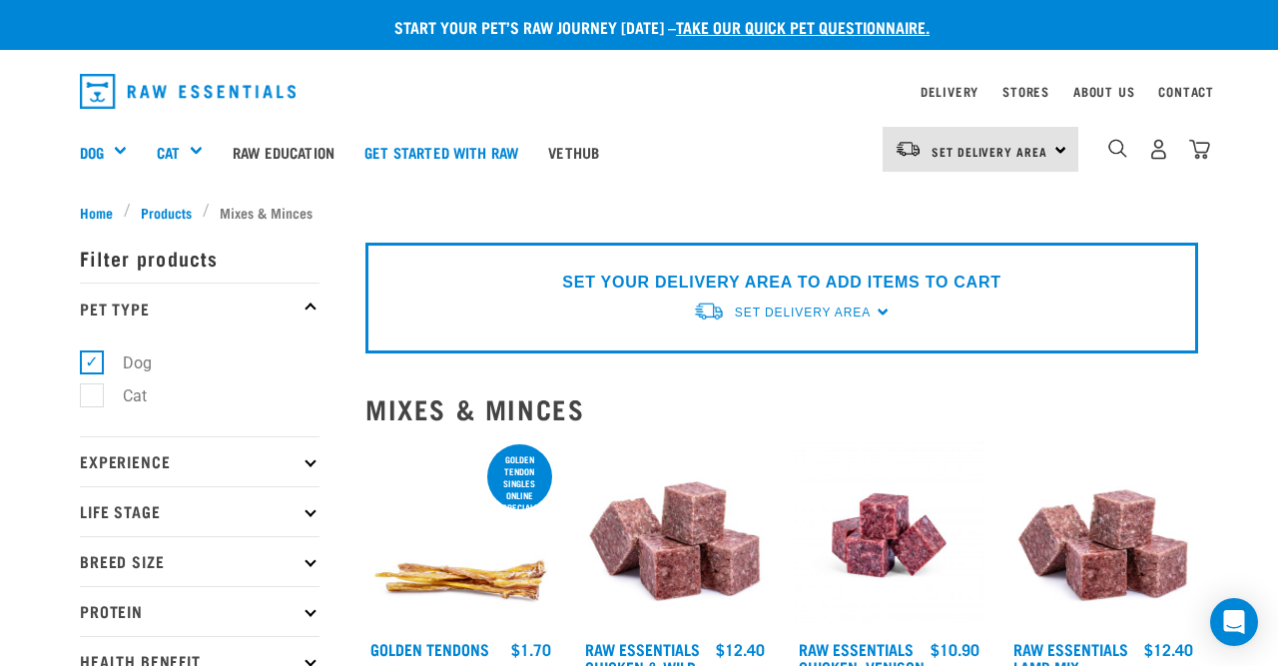
scroll to position [36, 0]
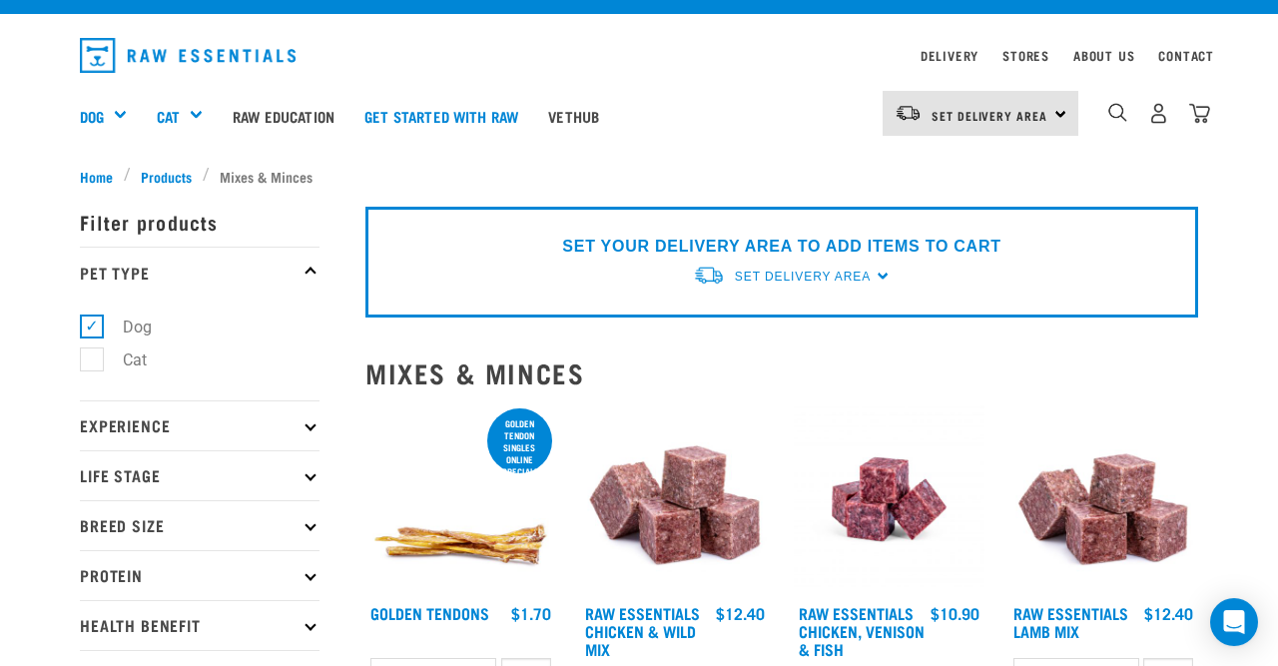
click at [115, 408] on p "Experience" at bounding box center [200, 425] width 240 height 50
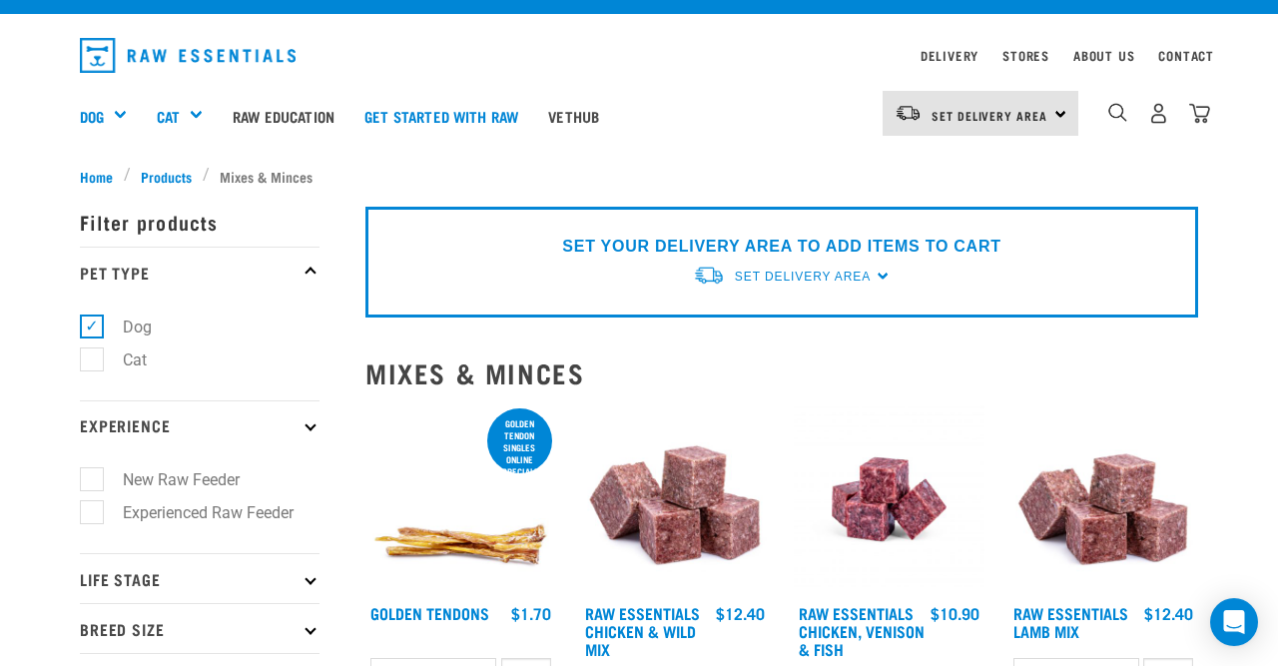
click at [115, 408] on p "Experience" at bounding box center [200, 425] width 240 height 50
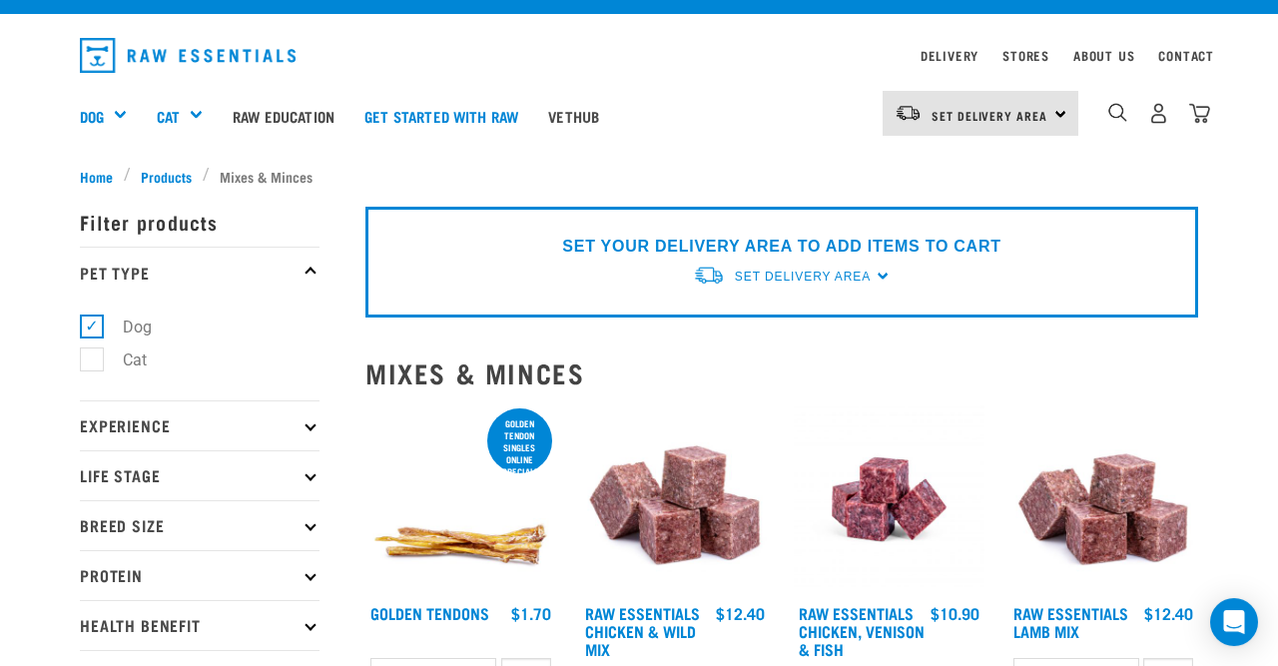
click at [123, 470] on p "Life Stage" at bounding box center [200, 475] width 240 height 50
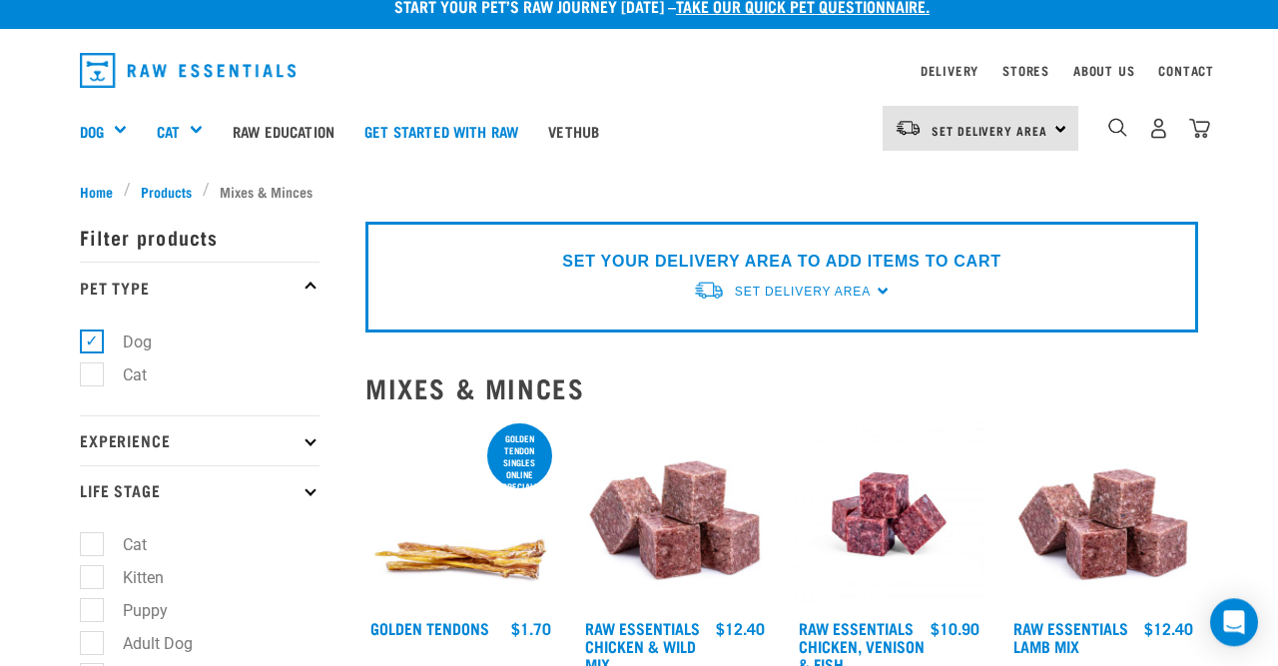
scroll to position [20, 0]
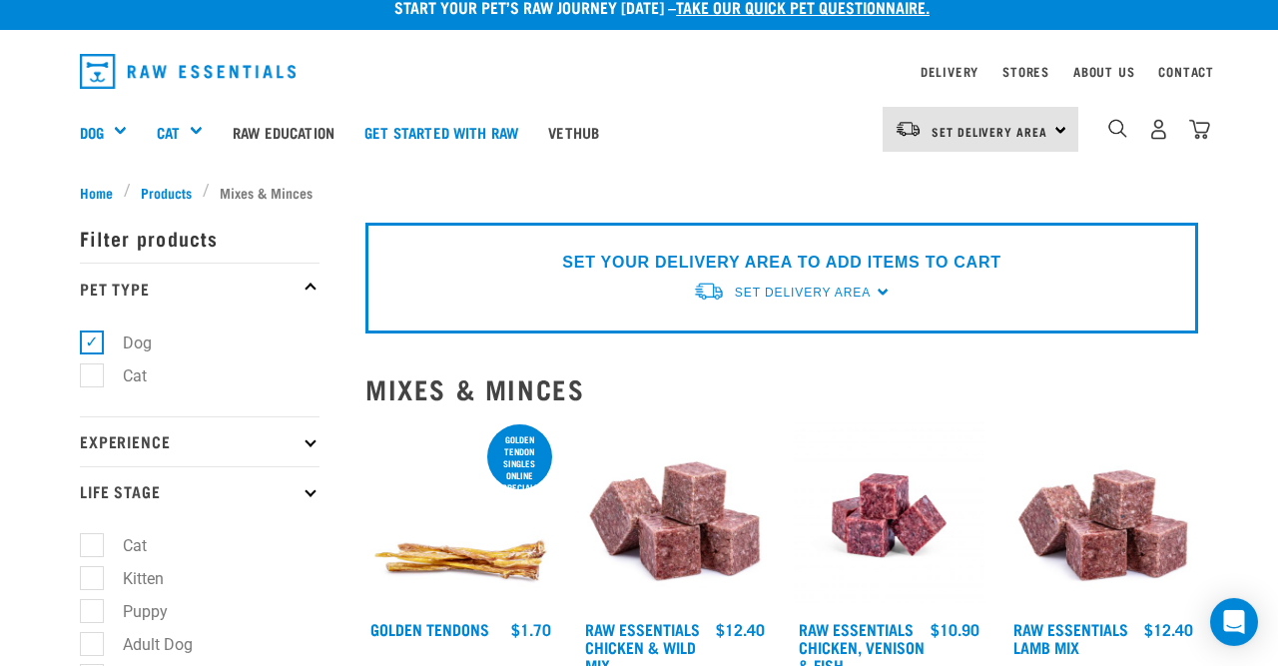
click at [157, 490] on p "Life Stage" at bounding box center [200, 491] width 240 height 50
click at [159, 584] on p "Protein" at bounding box center [200, 591] width 240 height 50
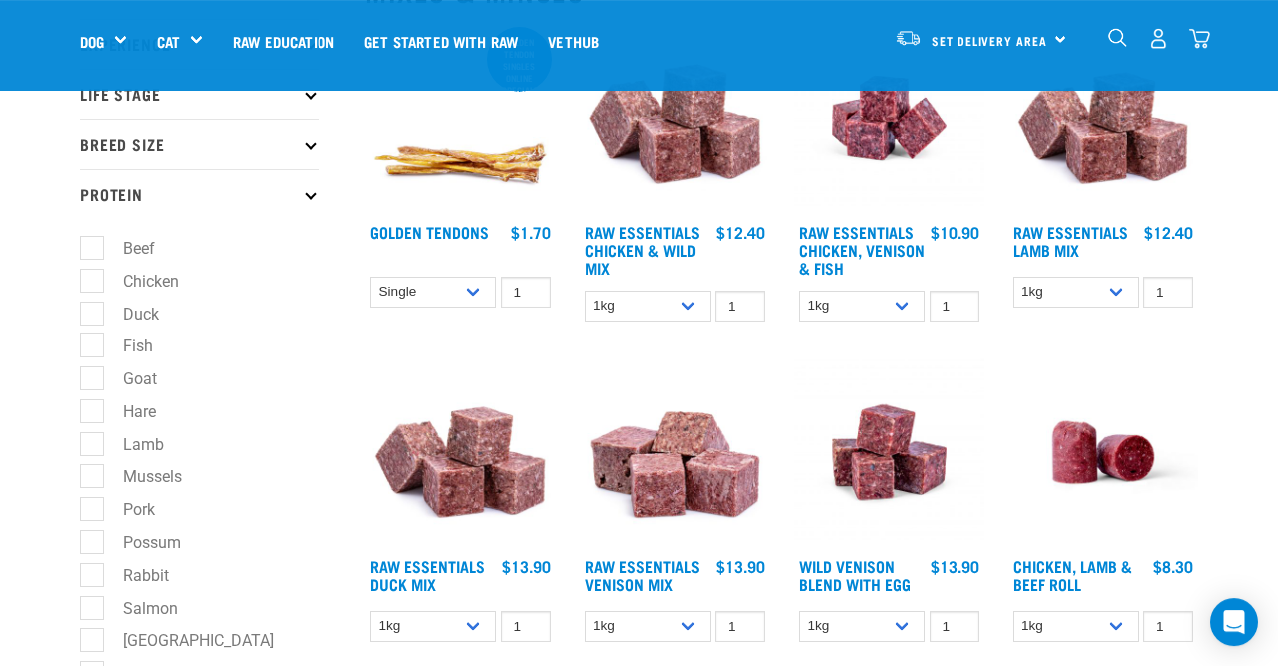
scroll to position [286, 0]
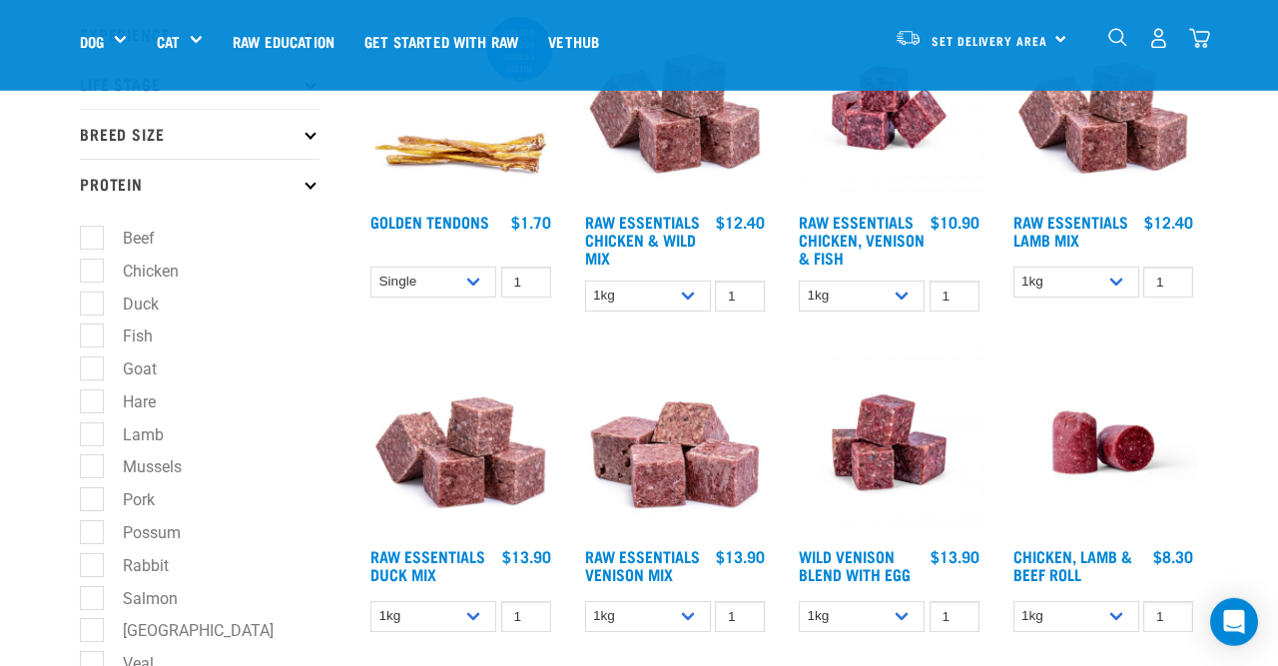
click at [96, 316] on label "Duck" at bounding box center [129, 303] width 76 height 25
click at [93, 306] on input "Duck" at bounding box center [86, 299] width 13 height 13
checkbox input "true"
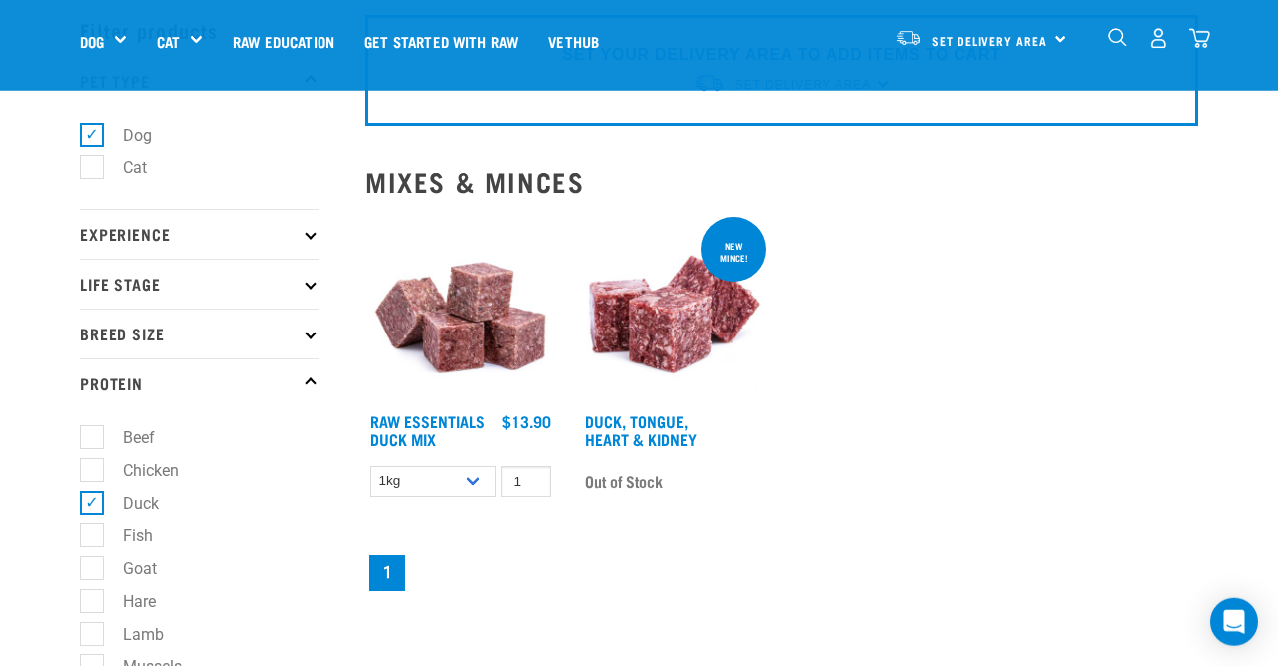
scroll to position [87, 0]
click at [434, 357] on img at bounding box center [460, 307] width 191 height 191
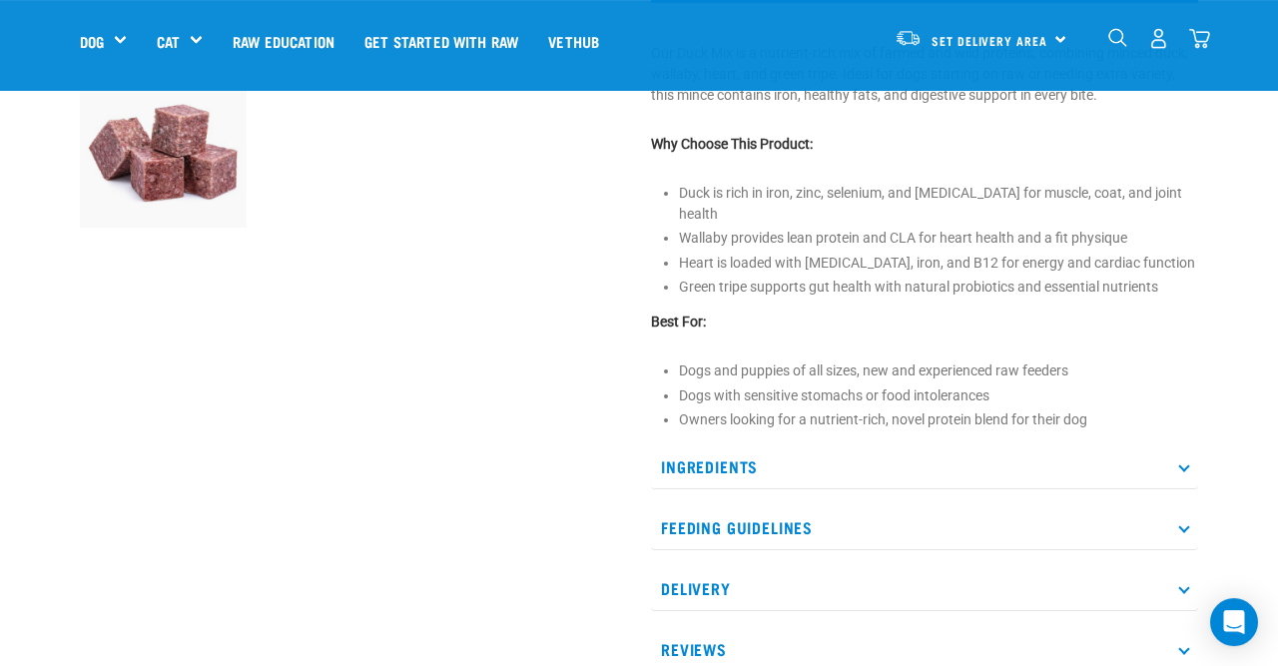
scroll to position [653, 0]
click at [699, 475] on p "Ingredients" at bounding box center [924, 465] width 547 height 45
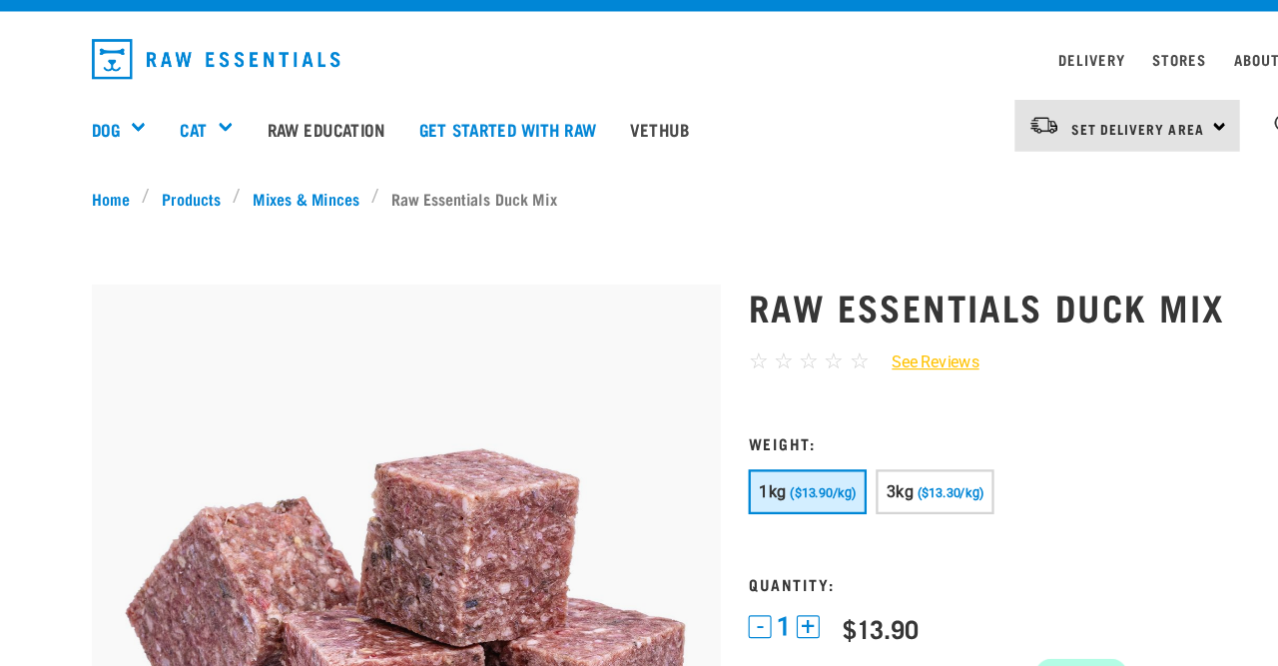
scroll to position [39, 0]
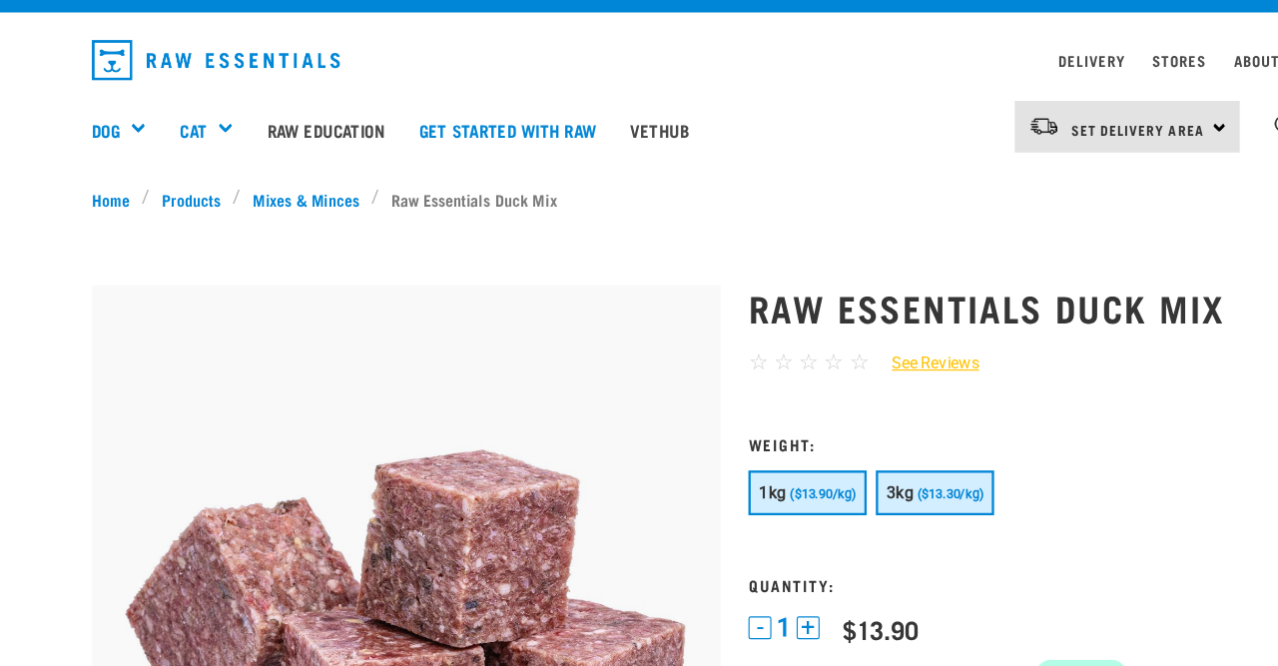
click at [782, 437] on button "3kg ($13.30/kg)" at bounding box center [813, 428] width 103 height 39
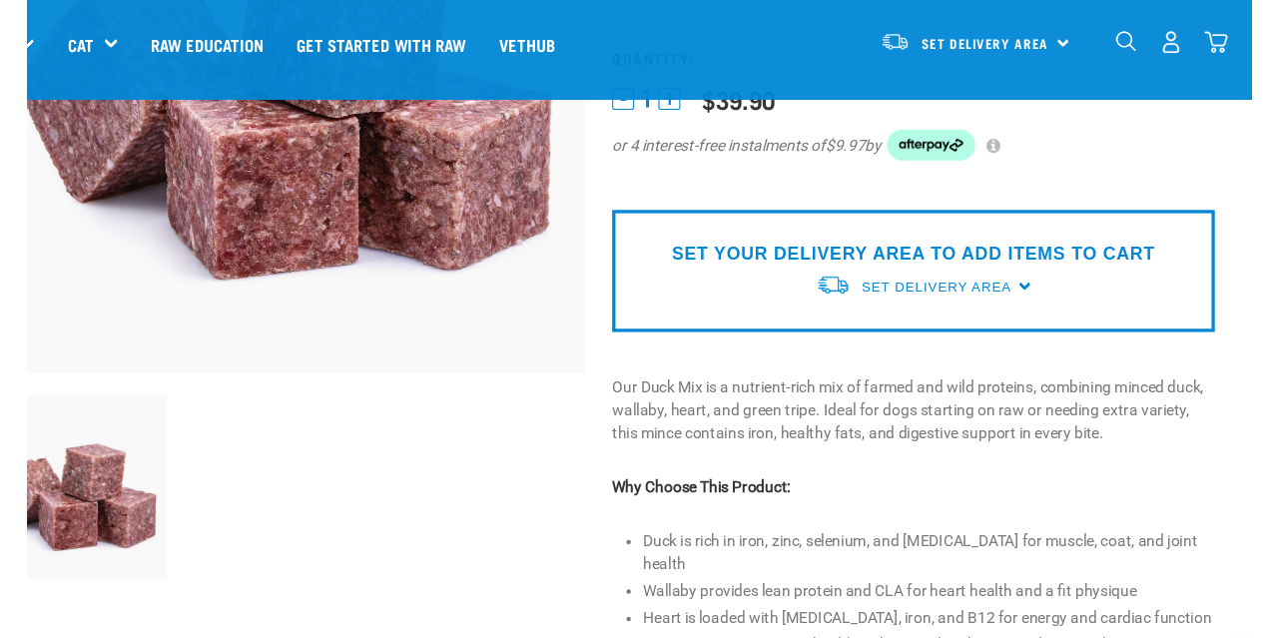
scroll to position [337, 0]
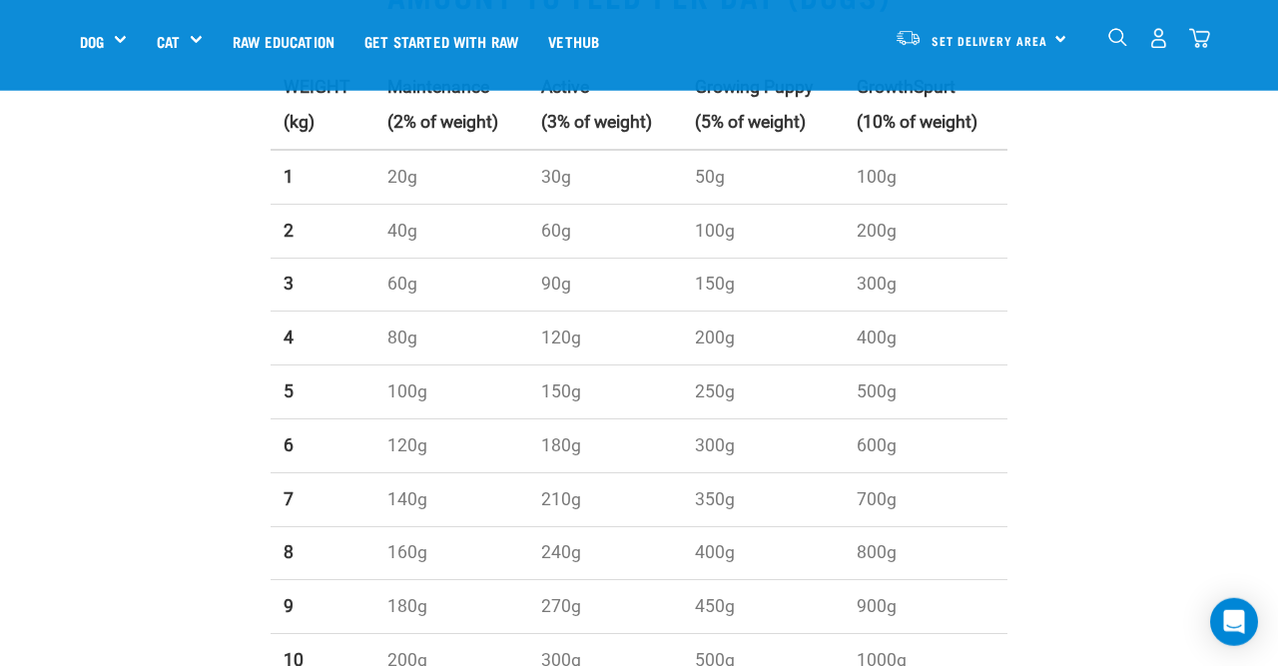
scroll to position [723, 0]
